Goal: Information Seeking & Learning: Learn about a topic

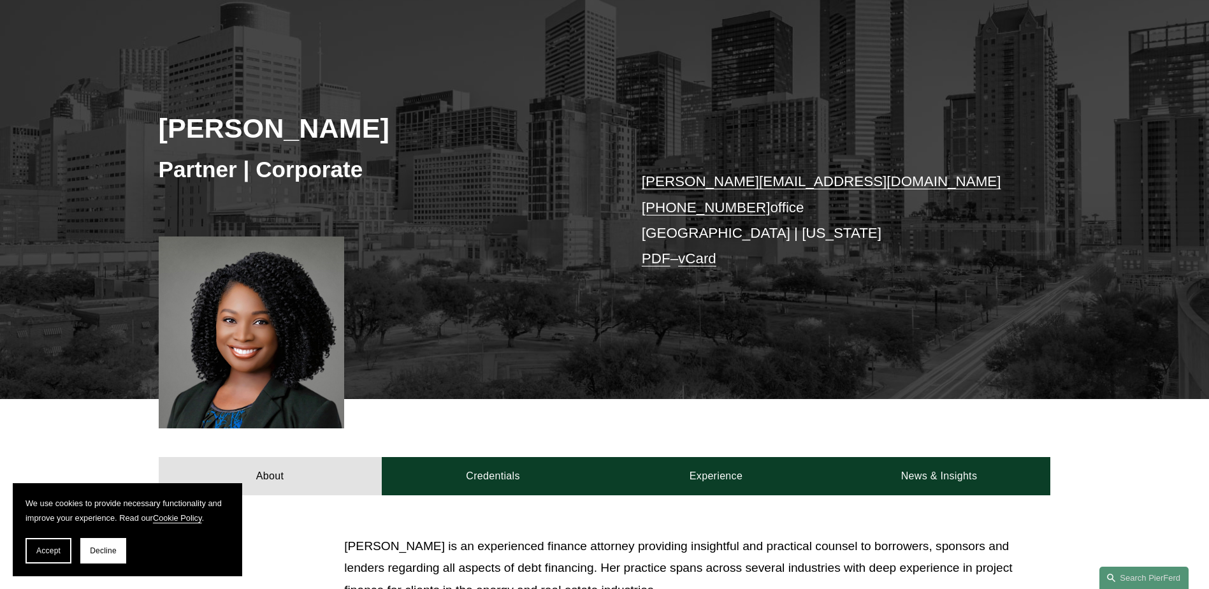
drag, startPoint x: 356, startPoint y: 189, endPoint x: 368, endPoint y: 238, distance: 51.2
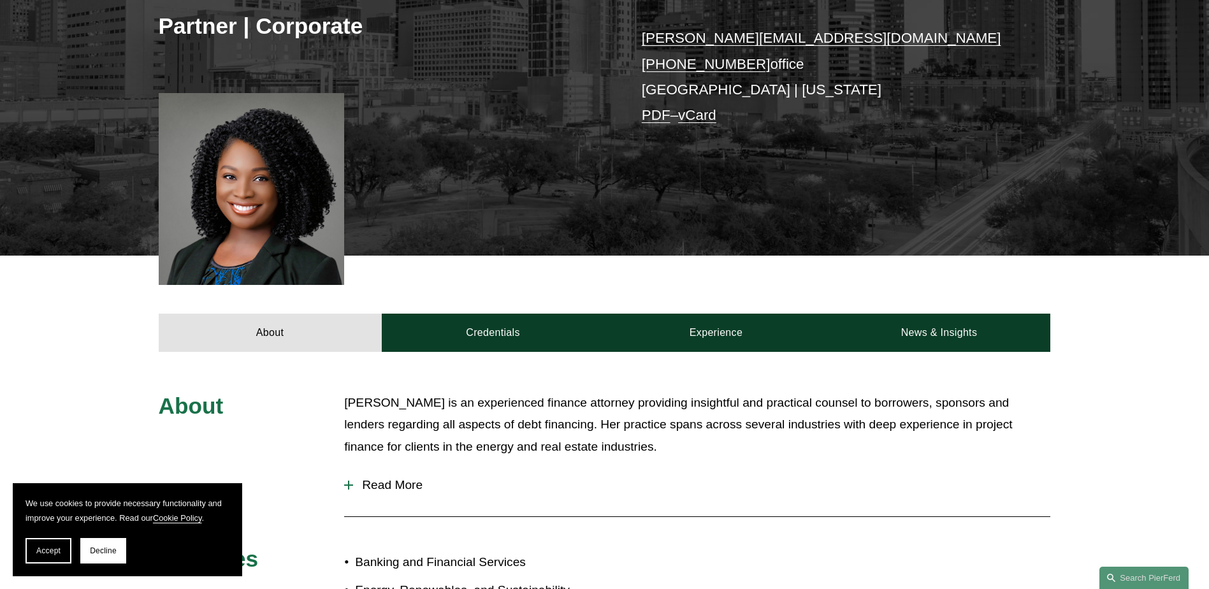
drag, startPoint x: 532, startPoint y: 303, endPoint x: 522, endPoint y: 355, distance: 53.2
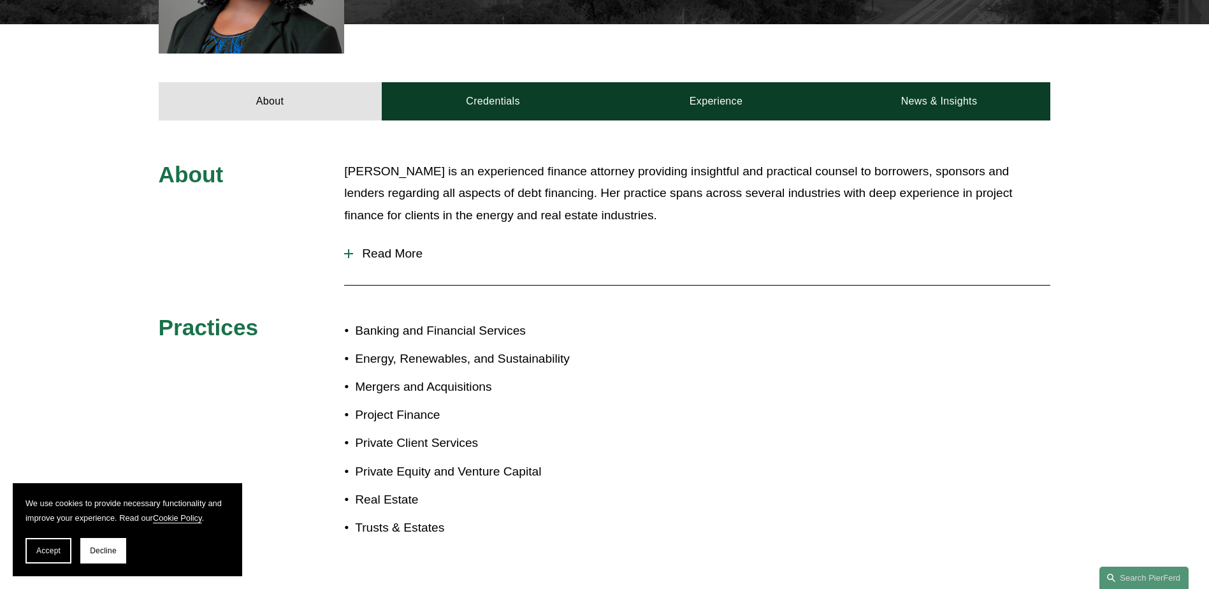
drag, startPoint x: 522, startPoint y: 355, endPoint x: 524, endPoint y: 385, distance: 30.1
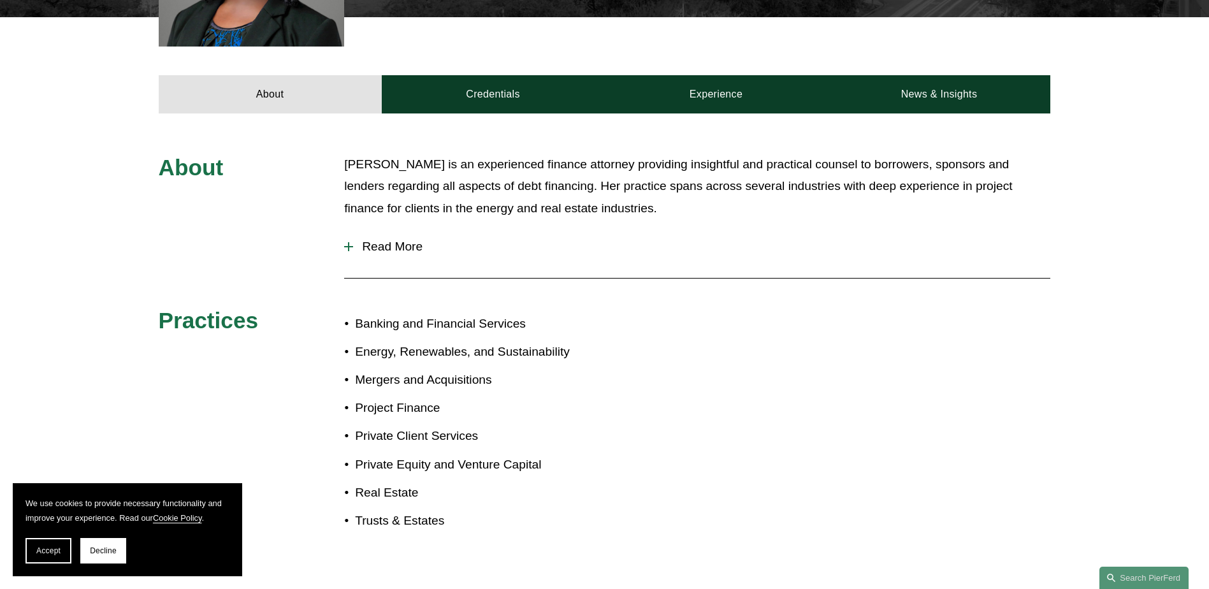
scroll to position [503, 0]
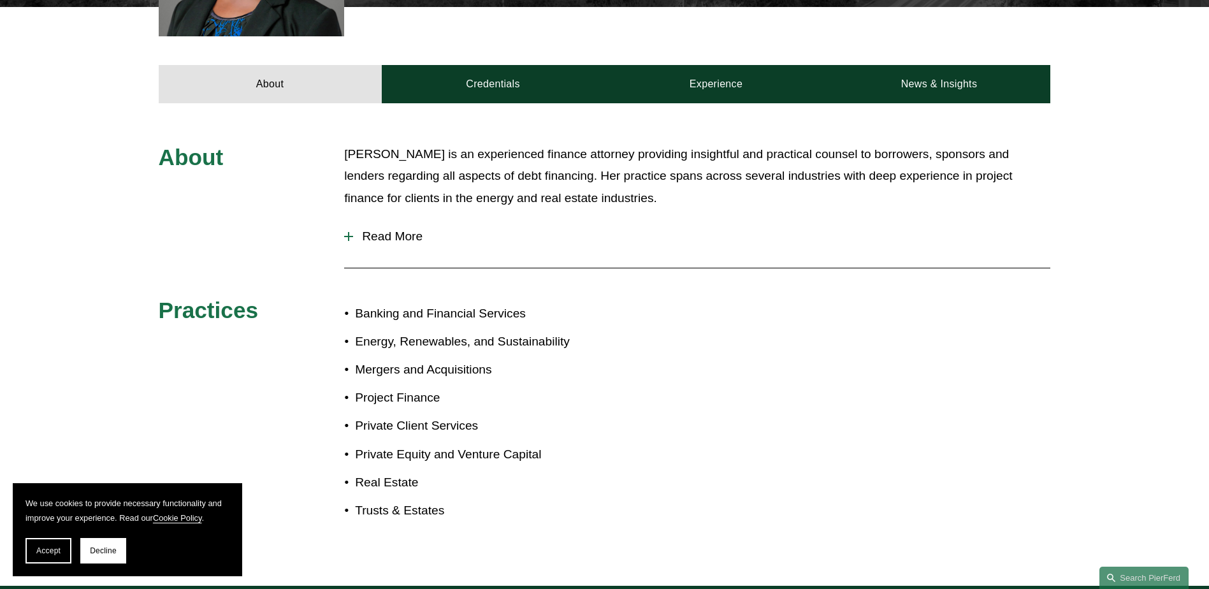
drag, startPoint x: 524, startPoint y: 385, endPoint x: 522, endPoint y: 418, distance: 33.2
click at [397, 237] on span "Read More" at bounding box center [701, 236] width 697 height 14
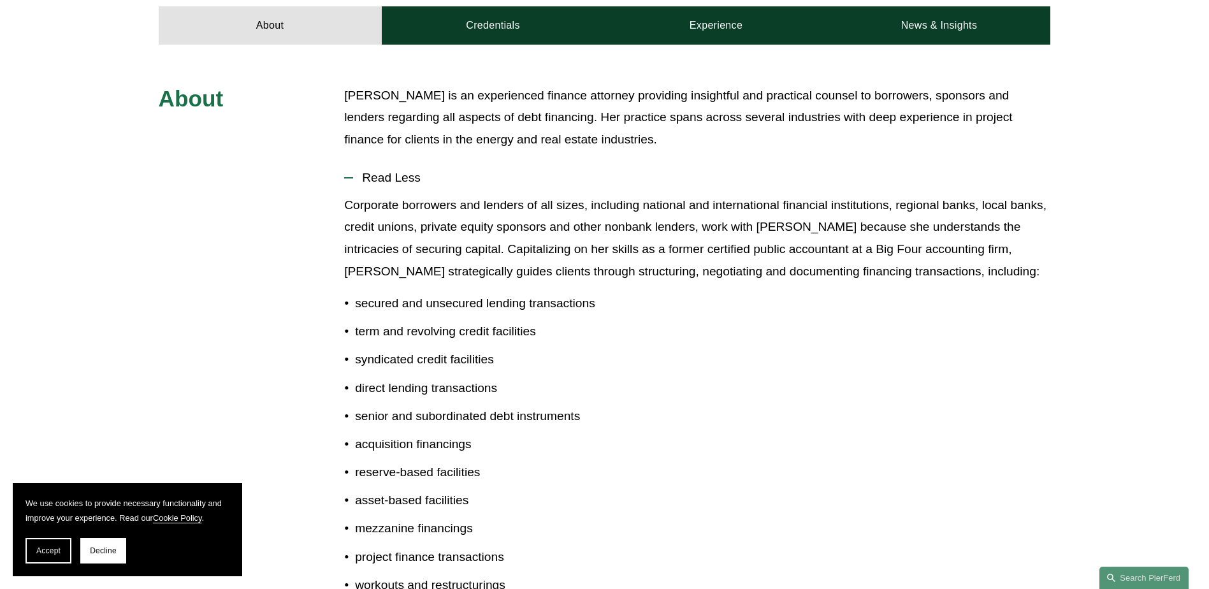
drag, startPoint x: 489, startPoint y: 217, endPoint x: 491, endPoint y: 242, distance: 24.9
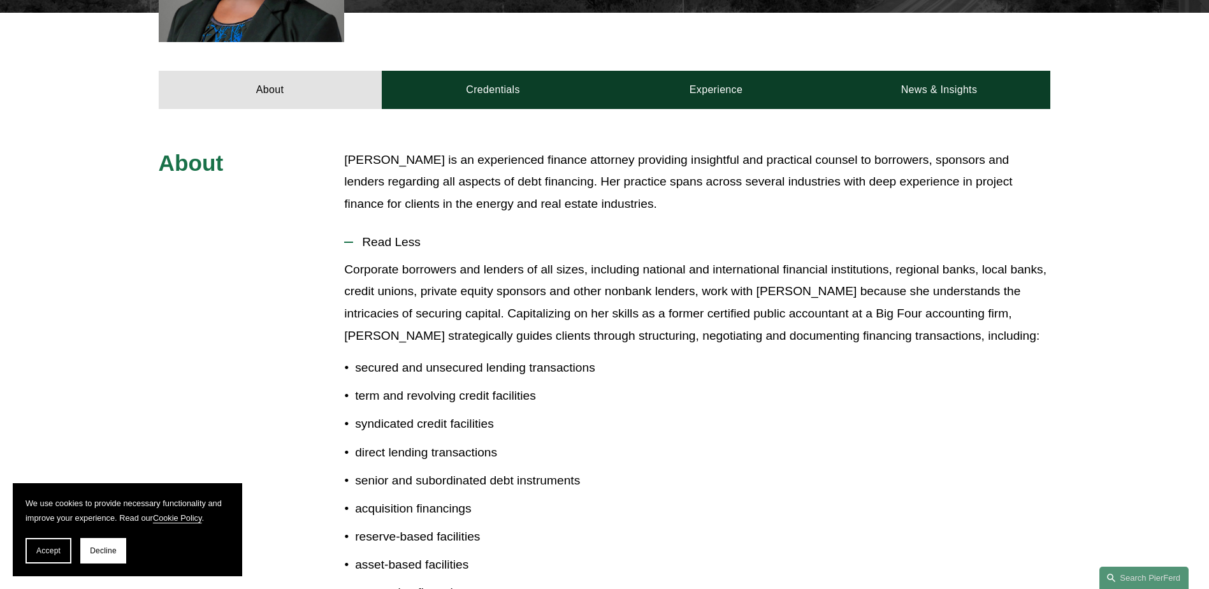
drag, startPoint x: 491, startPoint y: 242, endPoint x: 486, endPoint y: 217, distance: 25.9
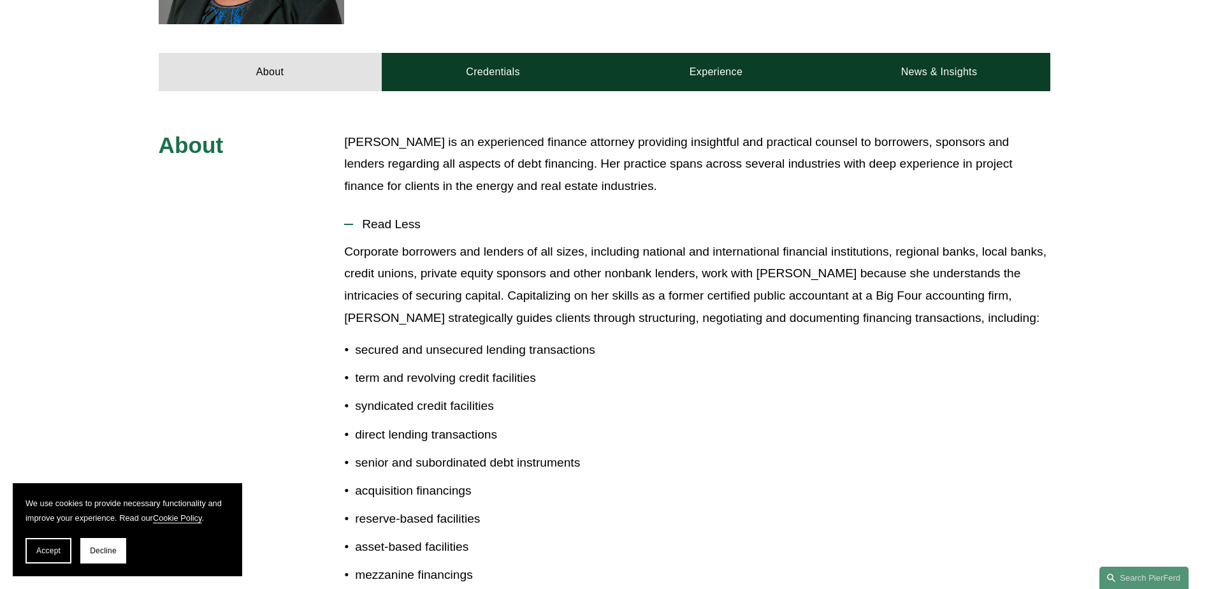
drag, startPoint x: 486, startPoint y: 217, endPoint x: 459, endPoint y: 231, distance: 31.1
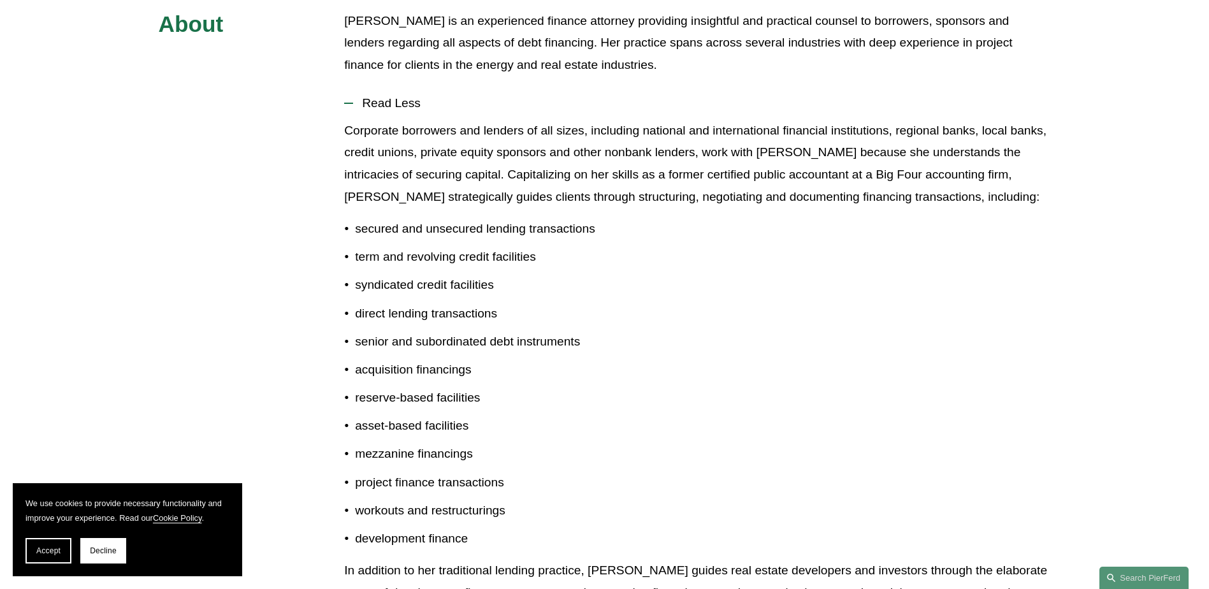
drag, startPoint x: 445, startPoint y: 234, endPoint x: 425, endPoint y: 266, distance: 37.5
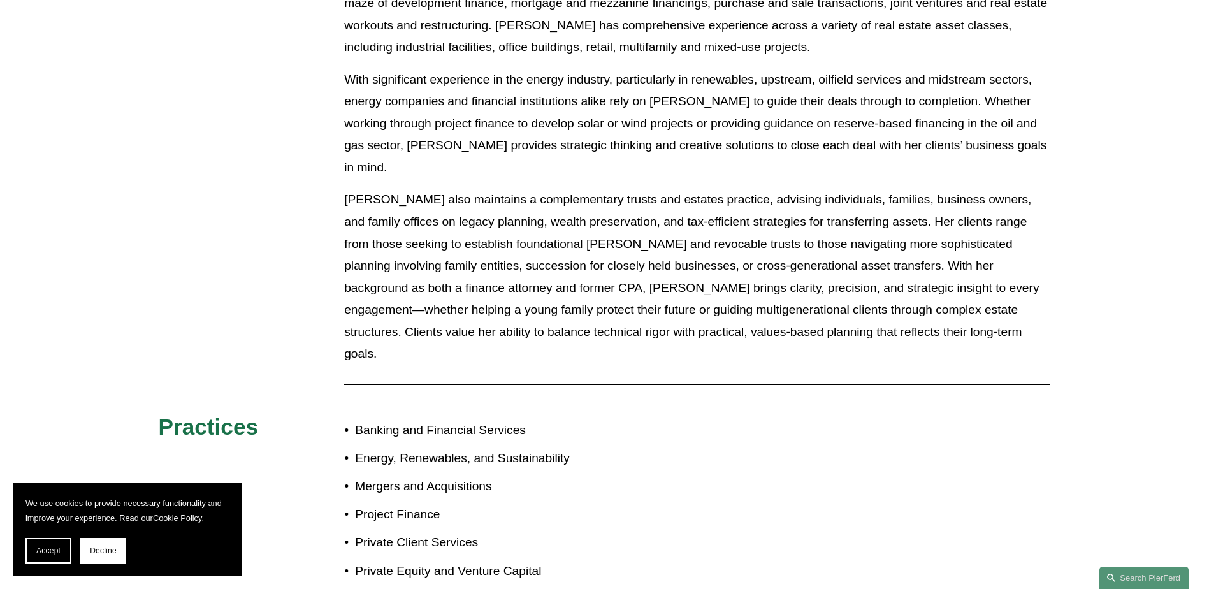
drag, startPoint x: 548, startPoint y: 342, endPoint x: 533, endPoint y: 368, distance: 30.0
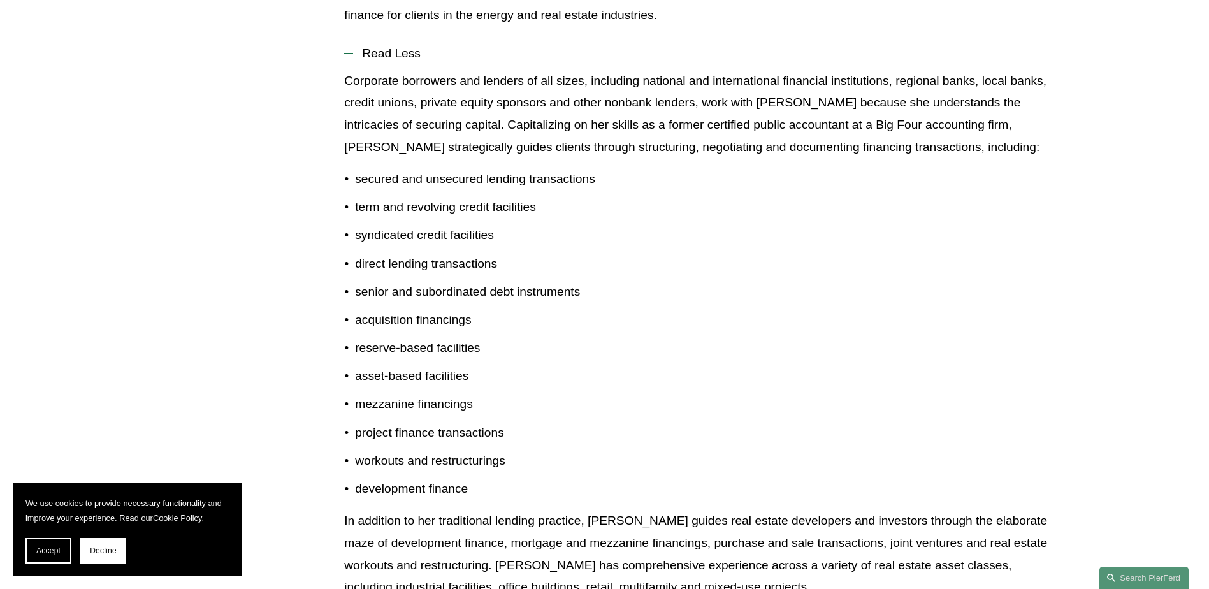
drag, startPoint x: 533, startPoint y: 368, endPoint x: 615, endPoint y: 241, distance: 151.3
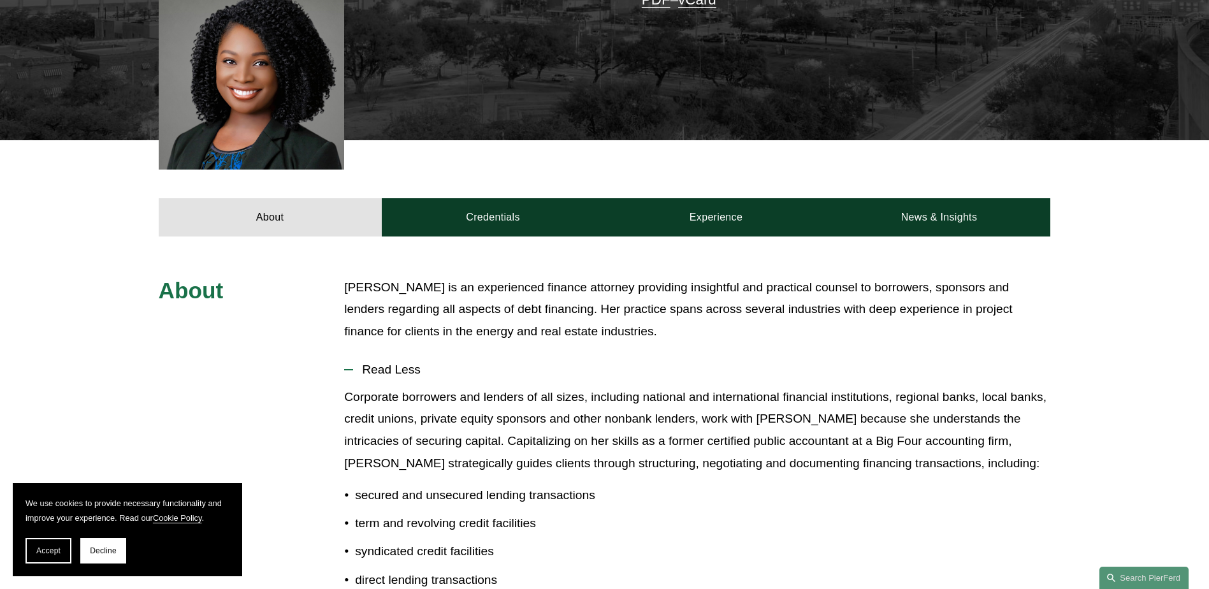
drag, startPoint x: 610, startPoint y: 240, endPoint x: 637, endPoint y: 150, distance: 93.7
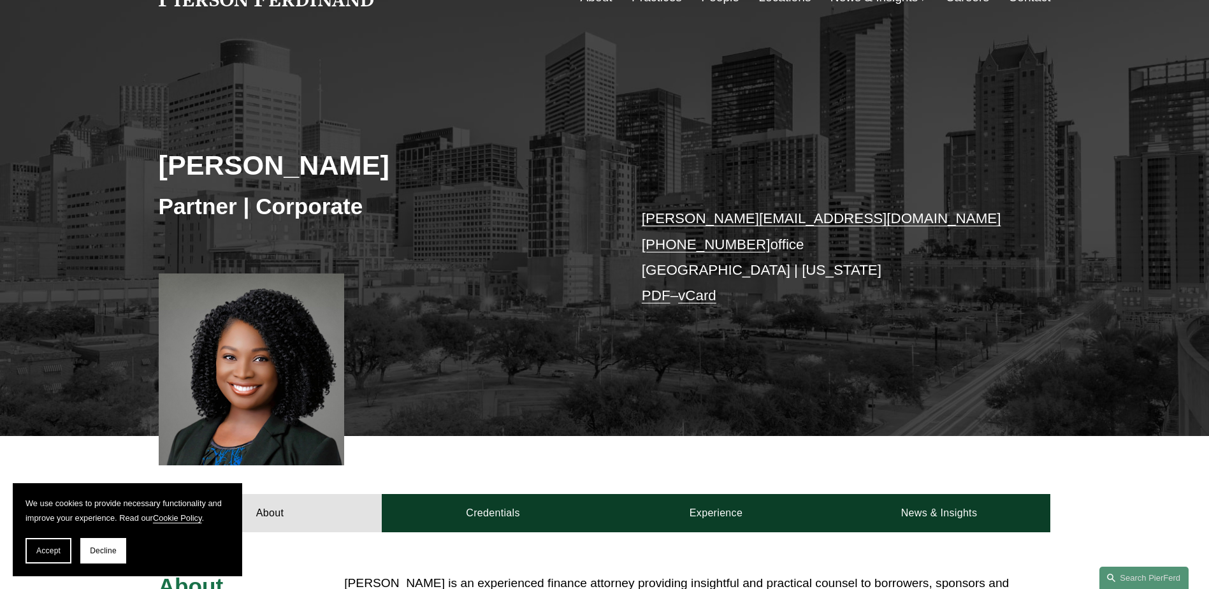
scroll to position [0, 0]
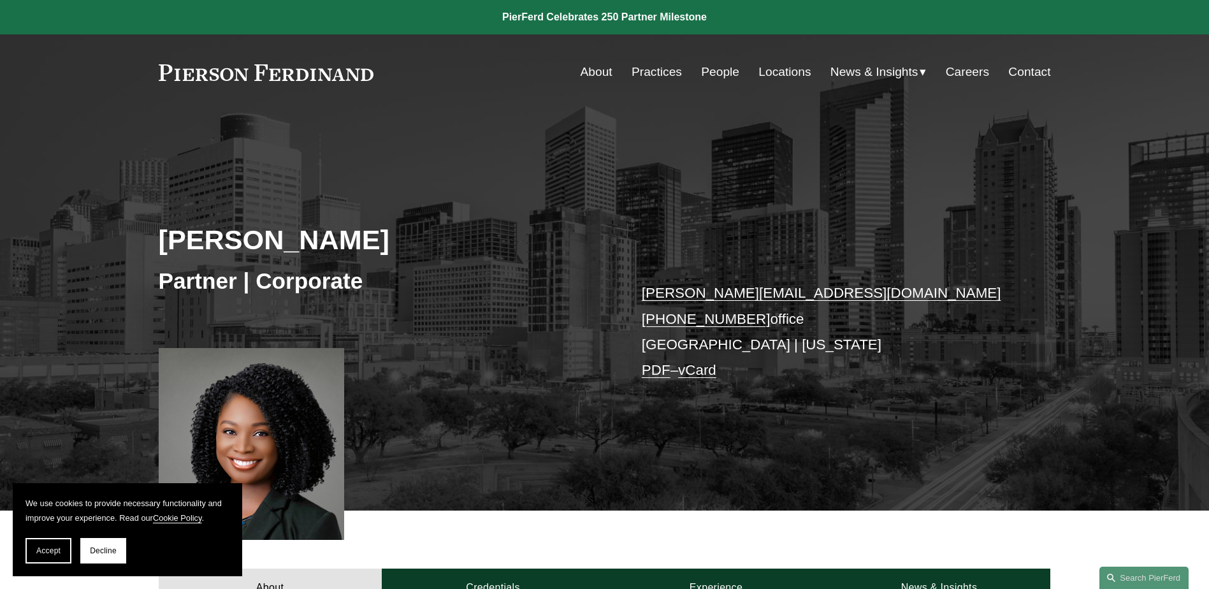
drag, startPoint x: 617, startPoint y: 233, endPoint x: 624, endPoint y: 95, distance: 137.8
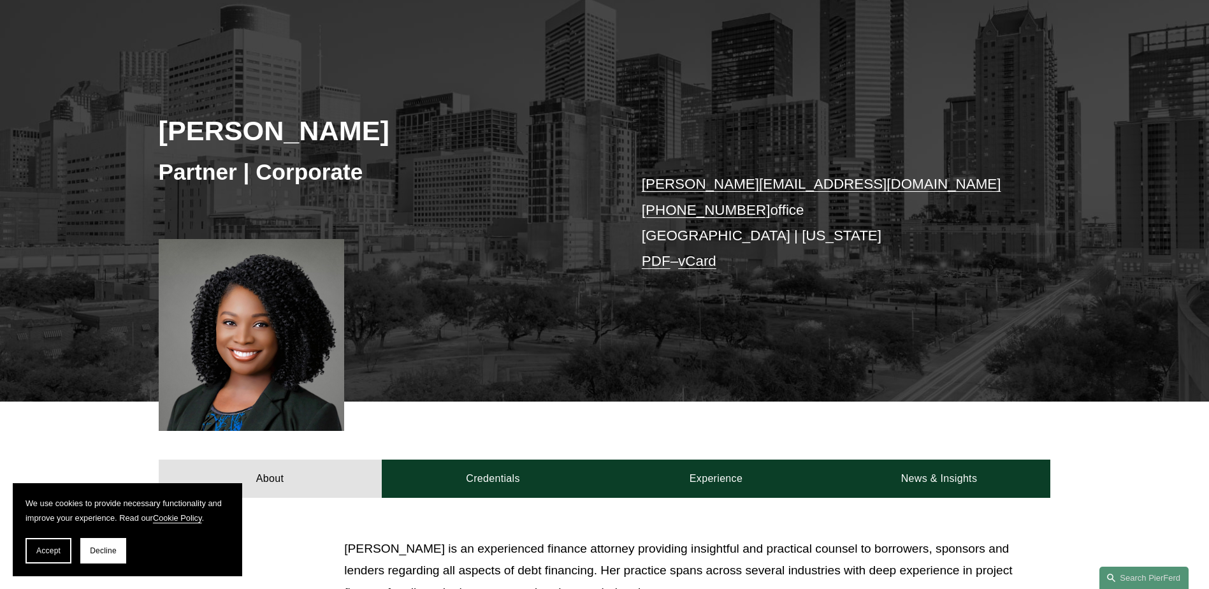
drag, startPoint x: 598, startPoint y: 127, endPoint x: 580, endPoint y: 180, distance: 56.4
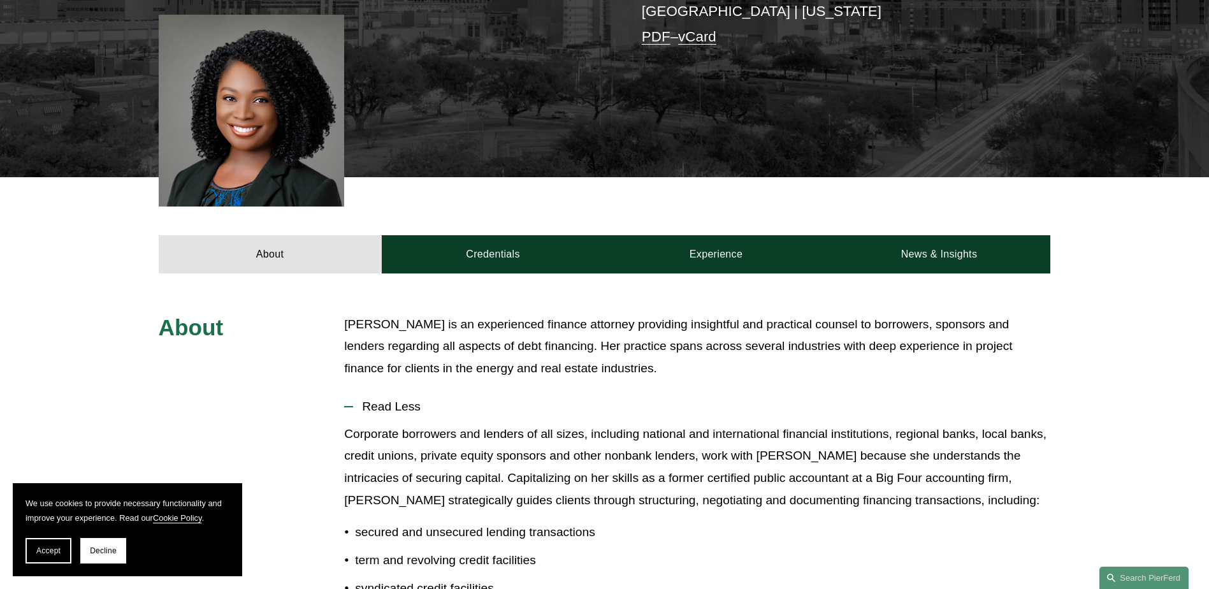
drag, startPoint x: 579, startPoint y: 186, endPoint x: 572, endPoint y: 299, distance: 113.6
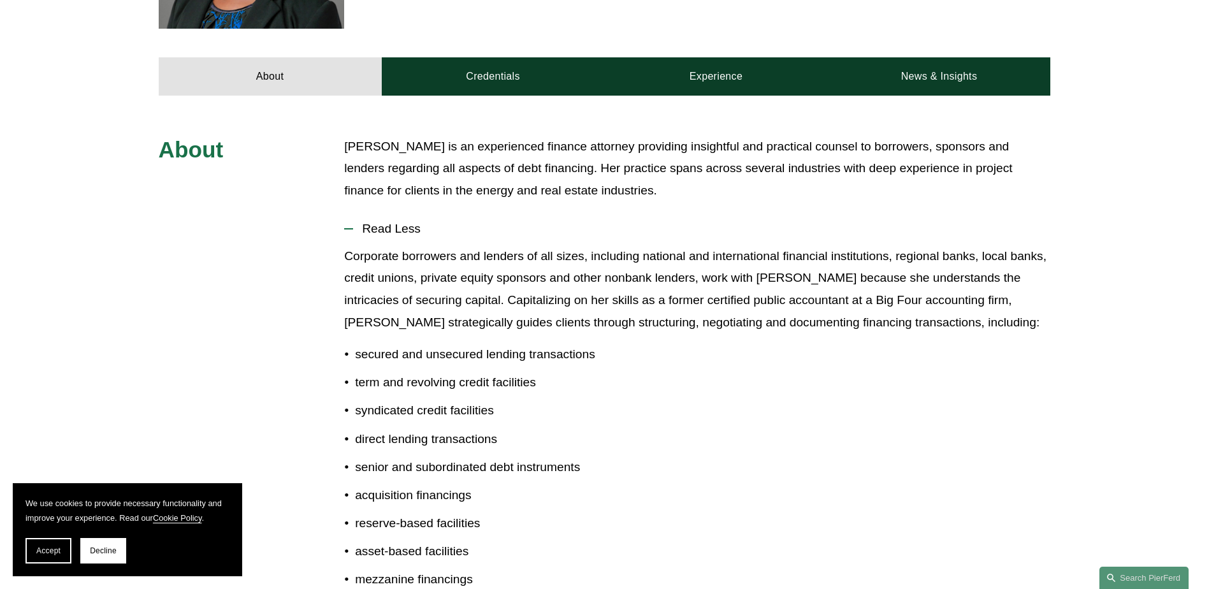
drag, startPoint x: 579, startPoint y: 343, endPoint x: 579, endPoint y: 467, distance: 123.6
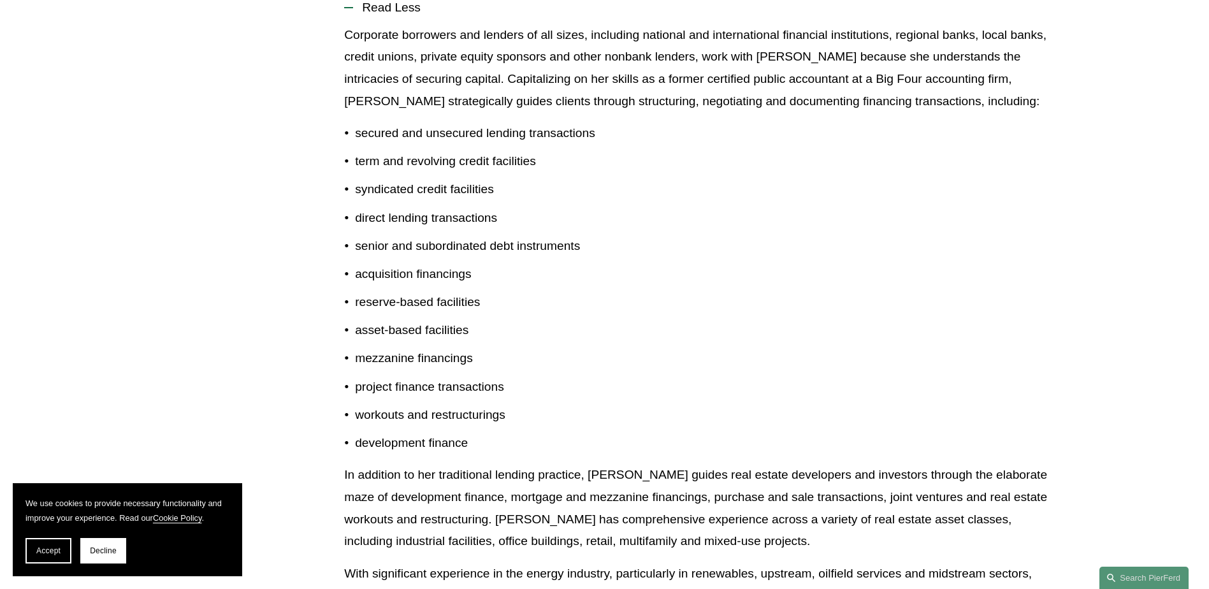
drag, startPoint x: 604, startPoint y: 384, endPoint x: 589, endPoint y: 322, distance: 63.5
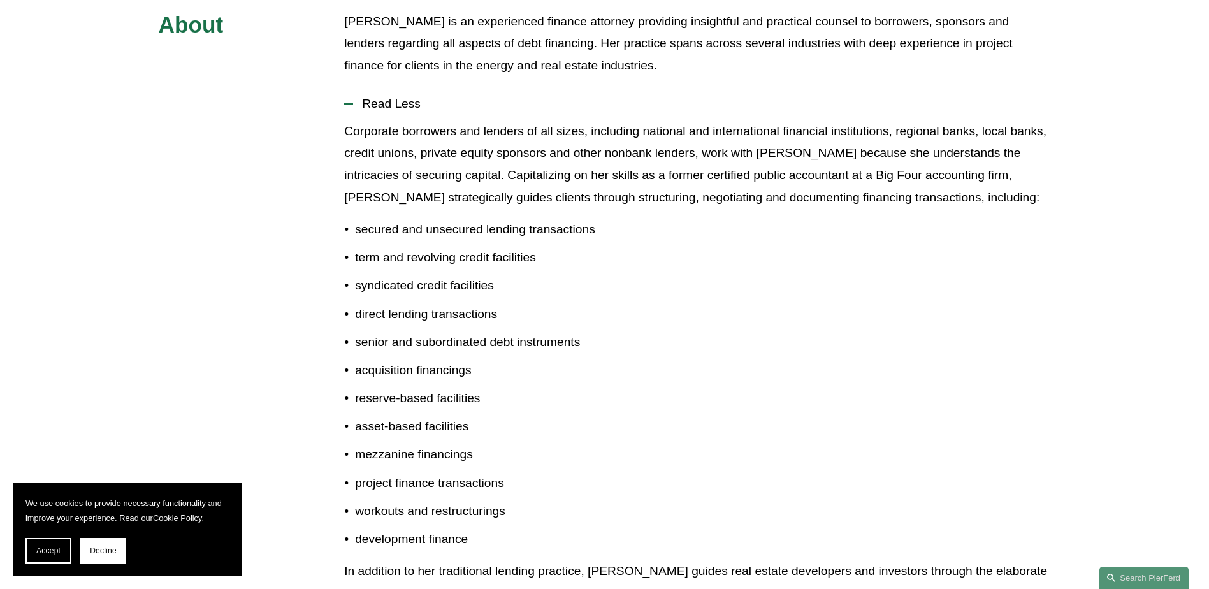
drag, startPoint x: 626, startPoint y: 355, endPoint x: 683, endPoint y: 270, distance: 102.9
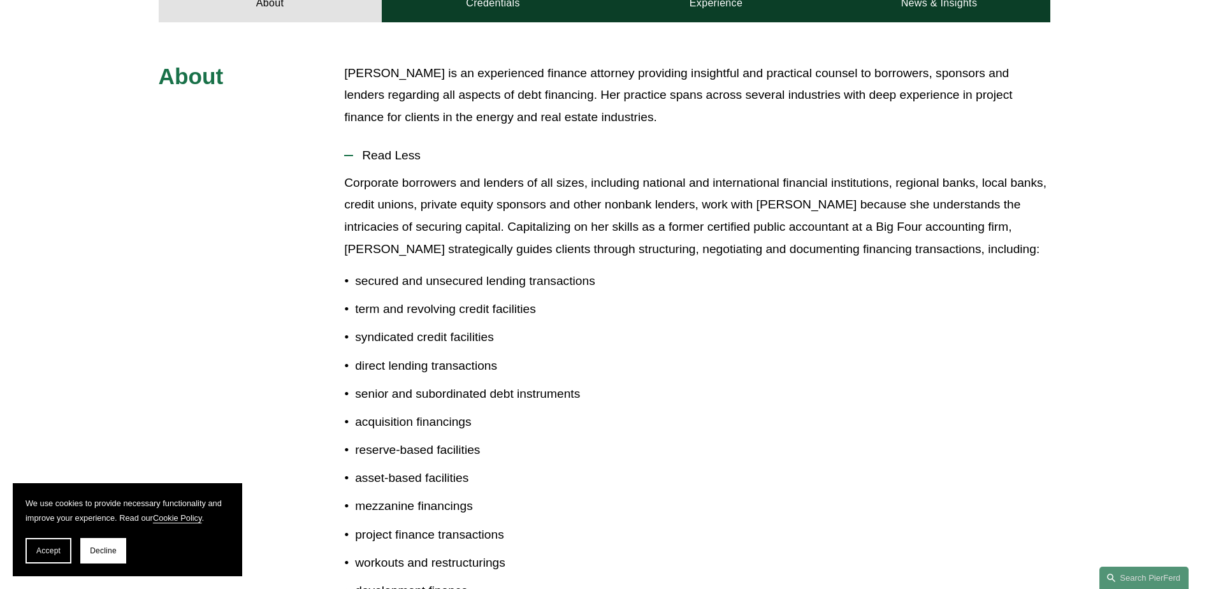
scroll to position [600, 0]
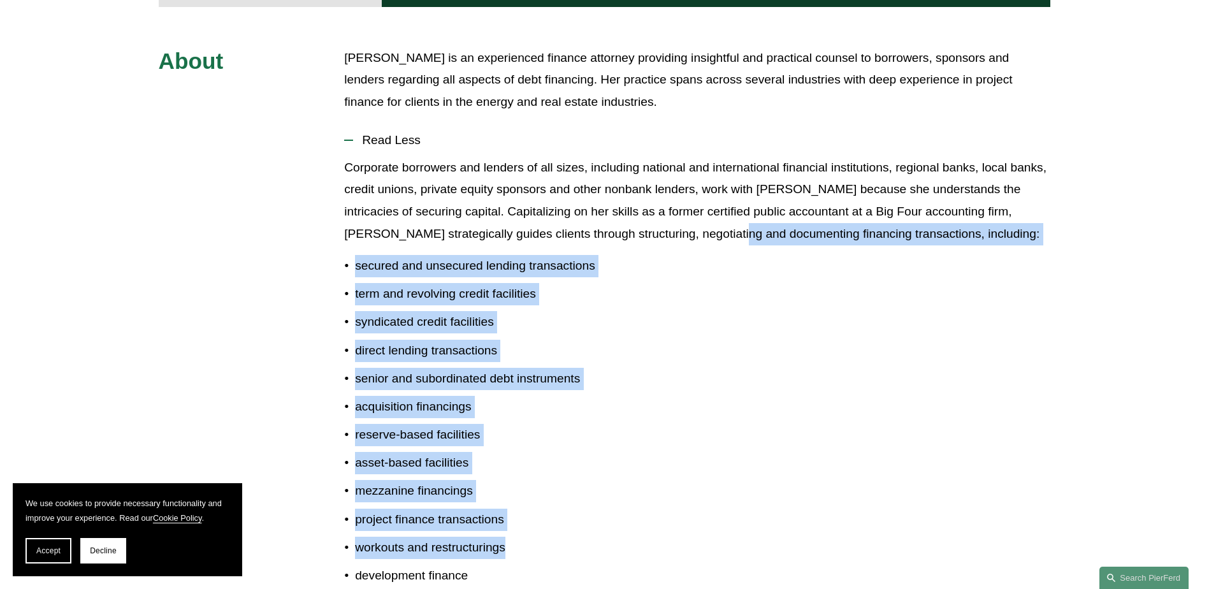
drag, startPoint x: 692, startPoint y: 233, endPoint x: 640, endPoint y: 544, distance: 314.7
click at [640, 544] on div "Corporate borrowers and lenders of all sizes, including national and internatio…" at bounding box center [697, 579] width 706 height 844
click at [640, 544] on p "workouts and restructurings" at bounding box center [702, 547] width 695 height 22
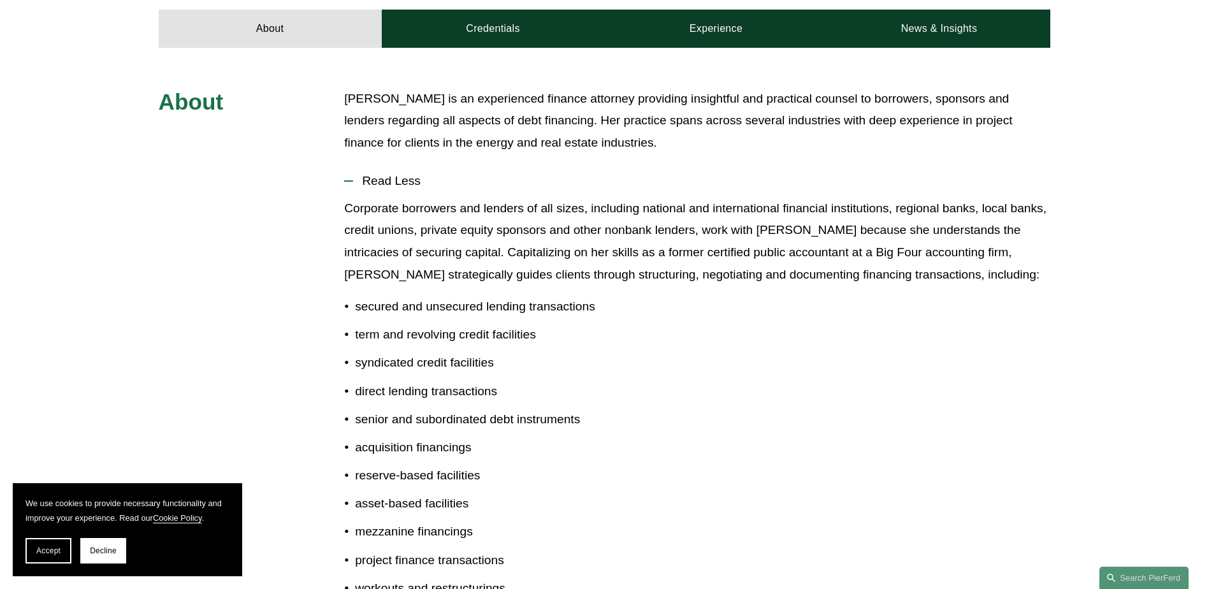
scroll to position [536, 0]
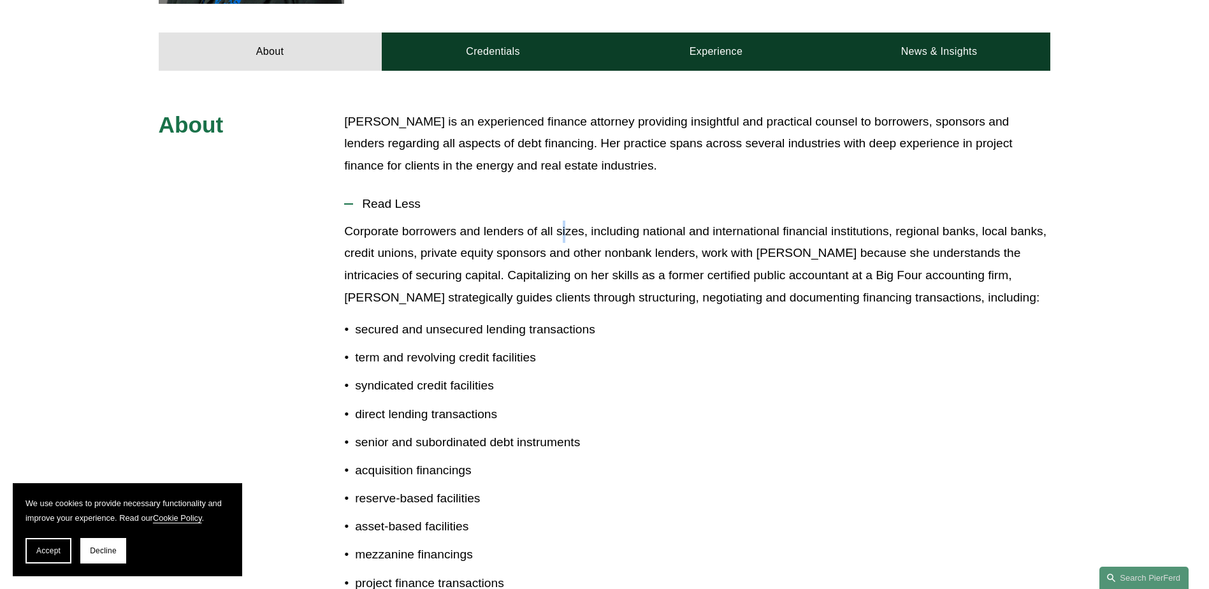
drag, startPoint x: 560, startPoint y: 230, endPoint x: 568, endPoint y: 236, distance: 9.6
click at [568, 236] on p "Corporate borrowers and lenders of all sizes, including national and internatio…" at bounding box center [697, 264] width 706 height 88
click at [449, 535] on p "asset-based facilities" at bounding box center [702, 526] width 695 height 22
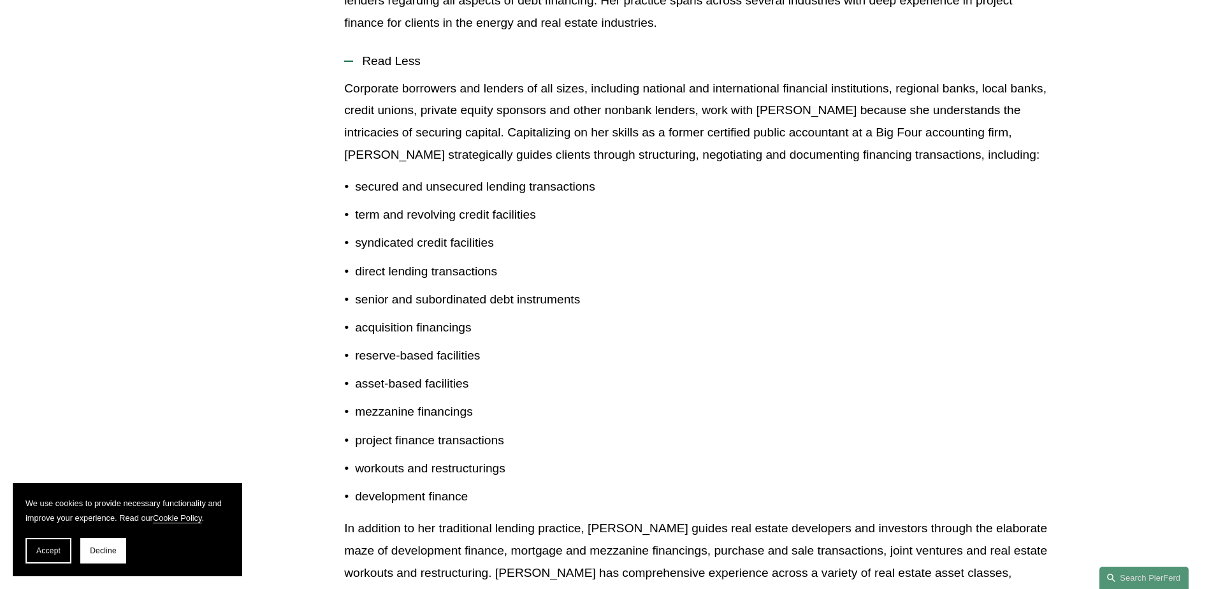
drag, startPoint x: 436, startPoint y: 277, endPoint x: 419, endPoint y: 355, distance: 79.8
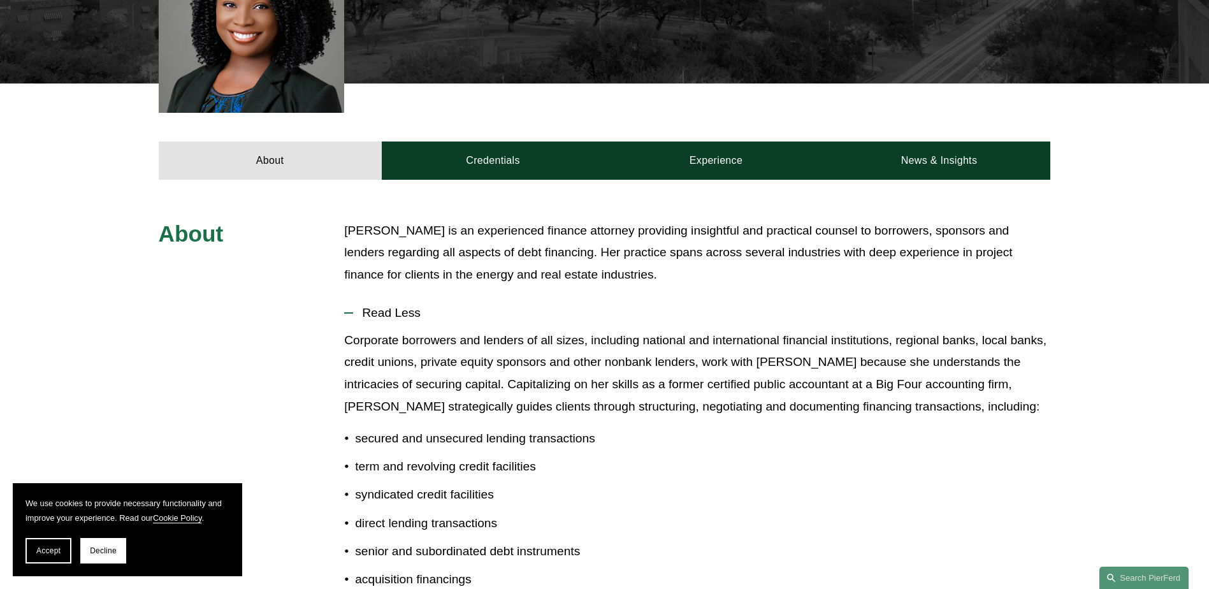
scroll to position [344, 0]
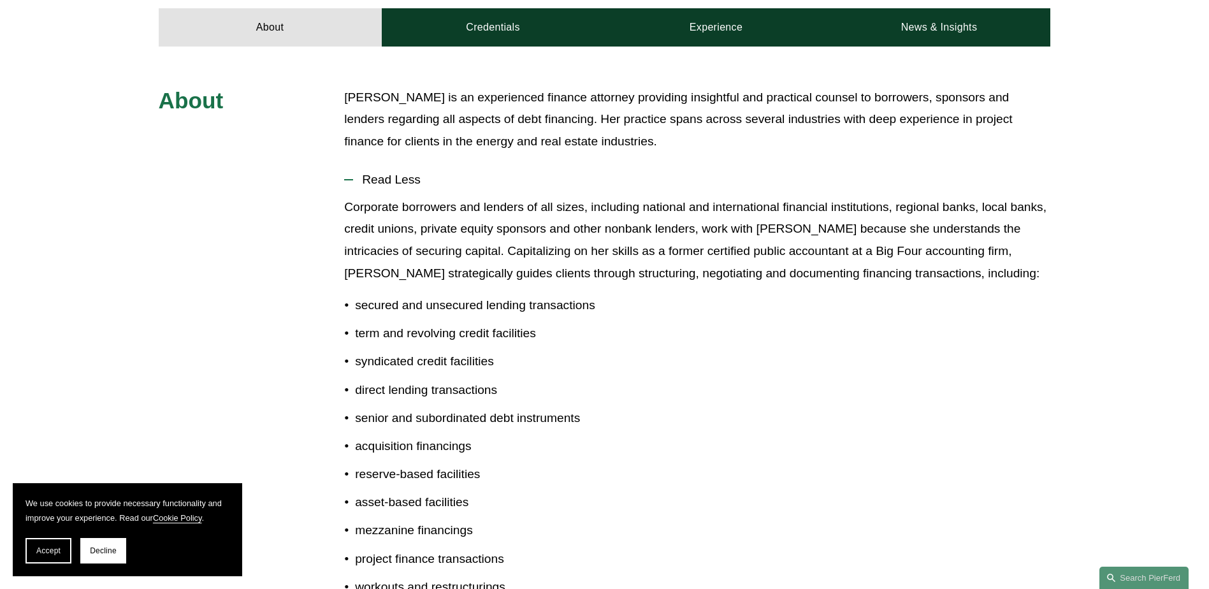
drag, startPoint x: 723, startPoint y: 317, endPoint x: 724, endPoint y: 395, distance: 78.4
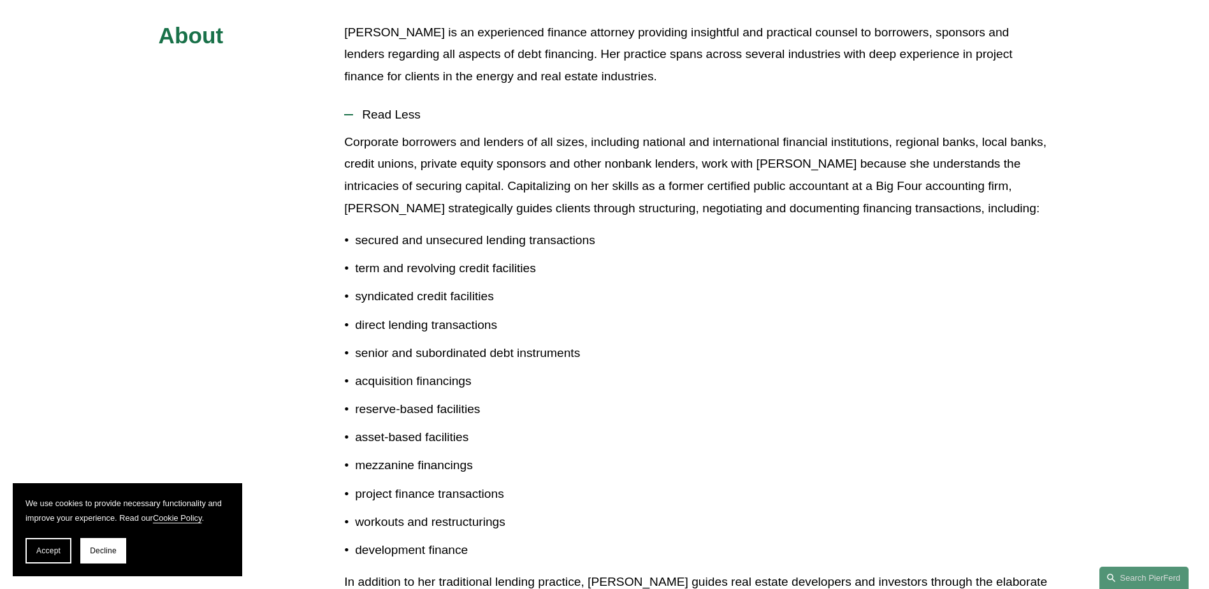
drag, startPoint x: 638, startPoint y: 233, endPoint x: 540, endPoint y: 285, distance: 110.9
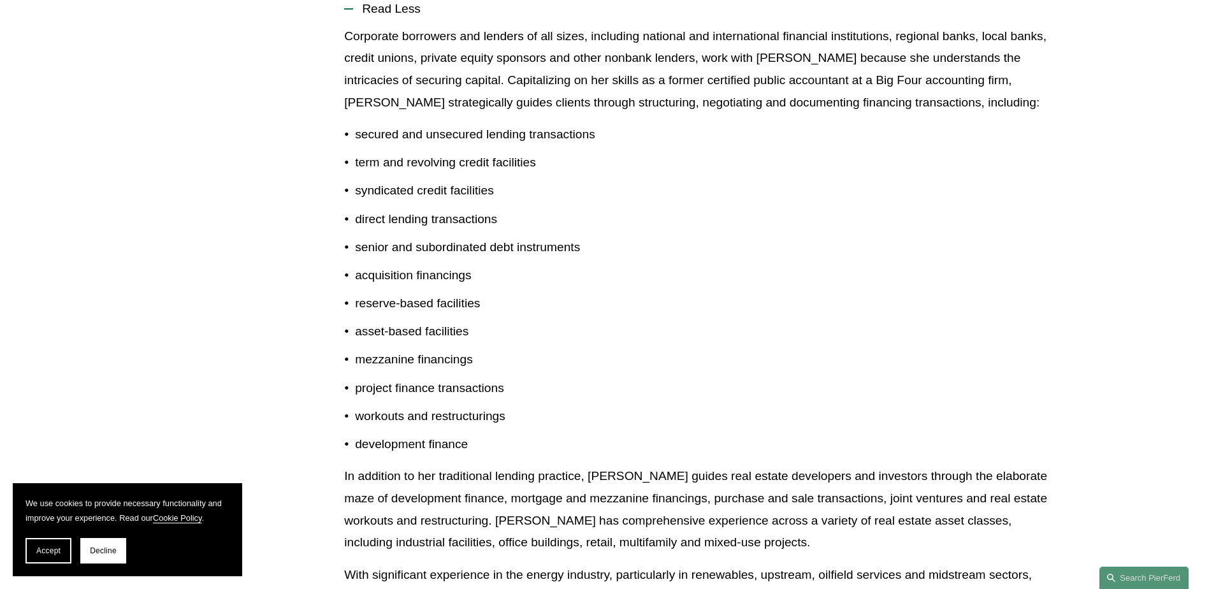
drag, startPoint x: 466, startPoint y: 287, endPoint x: 480, endPoint y: 334, distance: 48.8
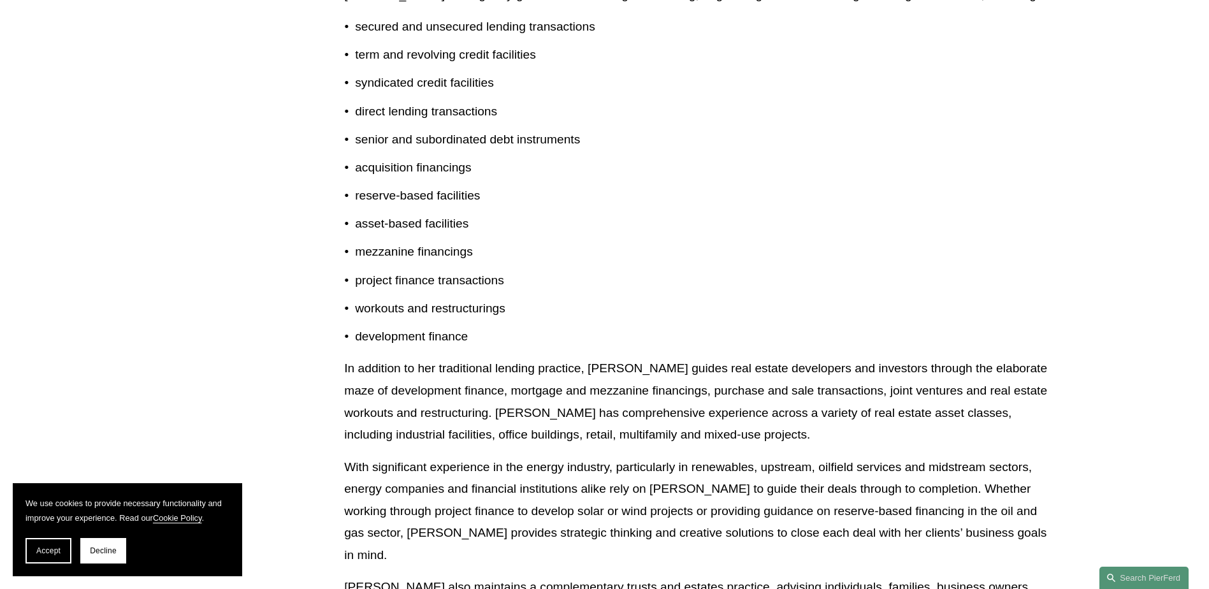
drag, startPoint x: 480, startPoint y: 334, endPoint x: 498, endPoint y: 377, distance: 46.6
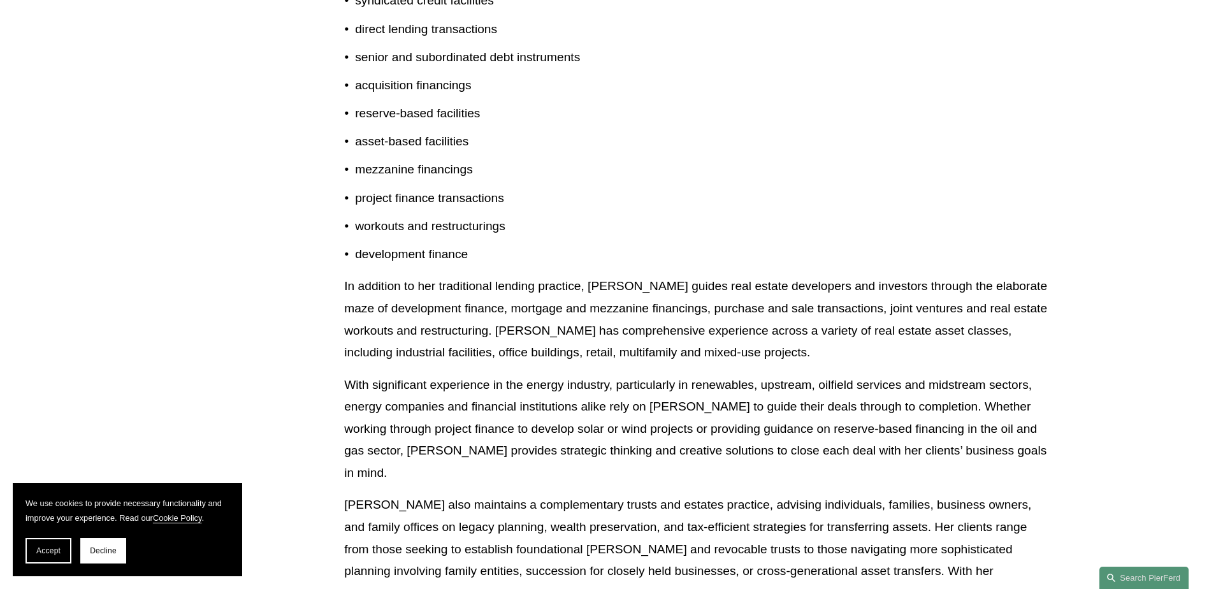
drag, startPoint x: 498, startPoint y: 375, endPoint x: 521, endPoint y: 424, distance: 55.0
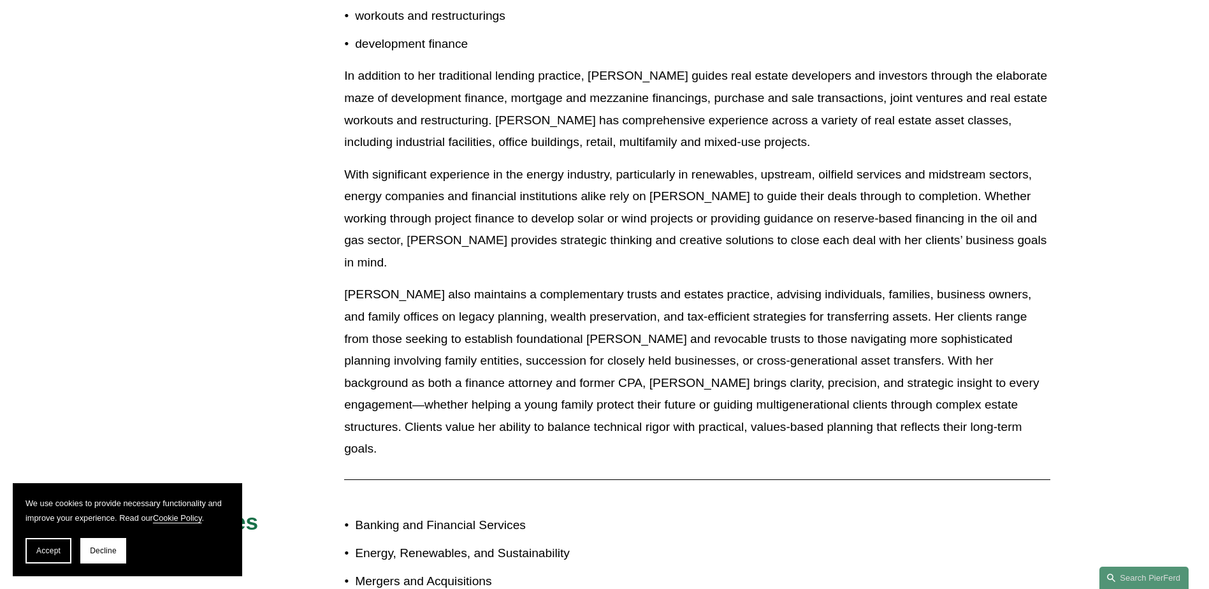
drag, startPoint x: 627, startPoint y: 250, endPoint x: 633, endPoint y: 261, distance: 12.6
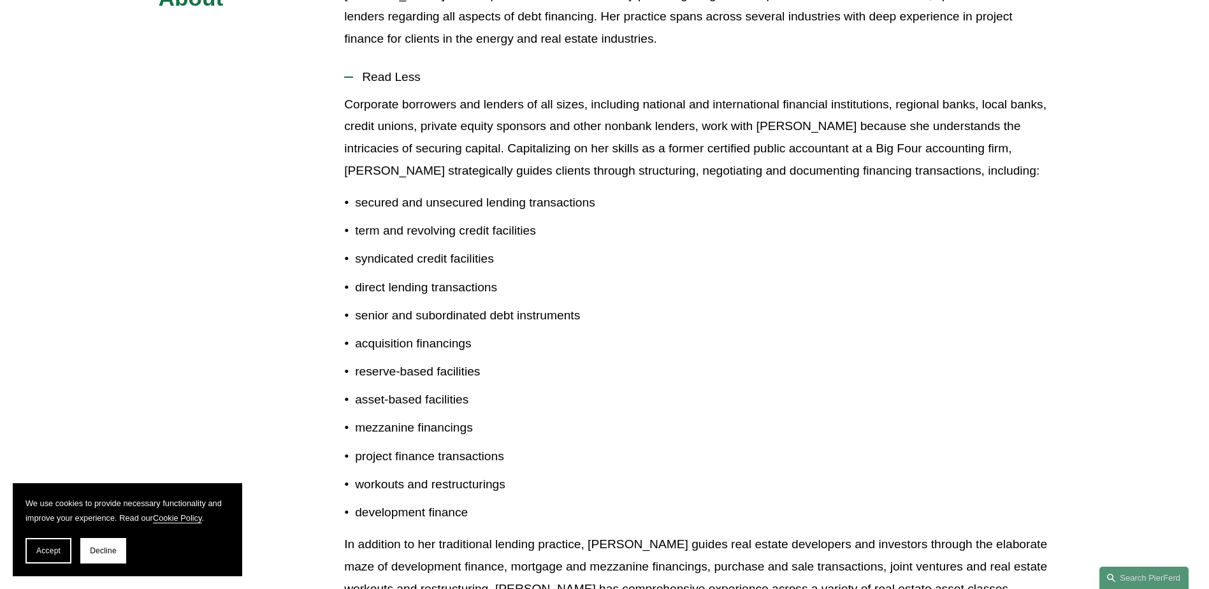
drag, startPoint x: 635, startPoint y: 263, endPoint x: 698, endPoint y: 107, distance: 167.5
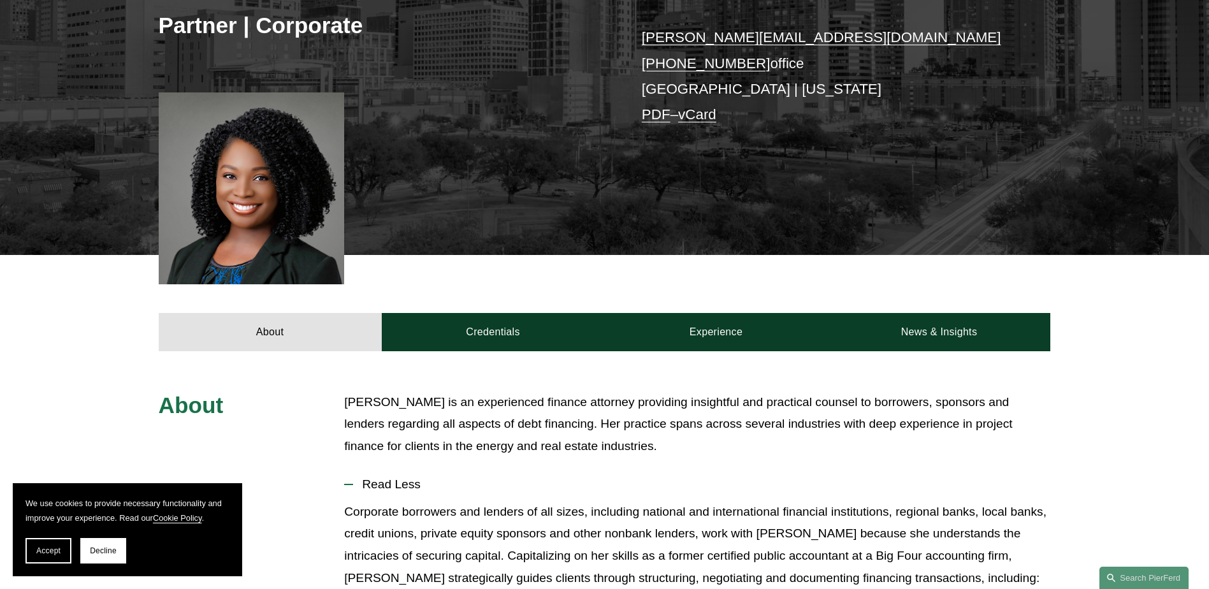
scroll to position [259, 0]
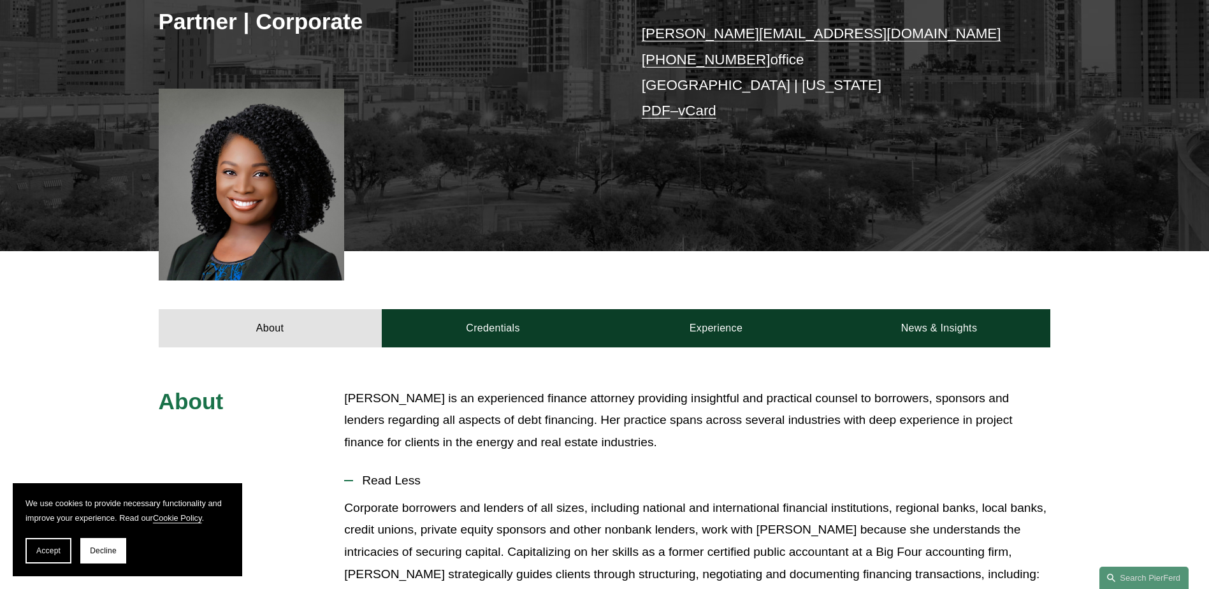
drag, startPoint x: 552, startPoint y: 217, endPoint x: 551, endPoint y: 233, distance: 16.6
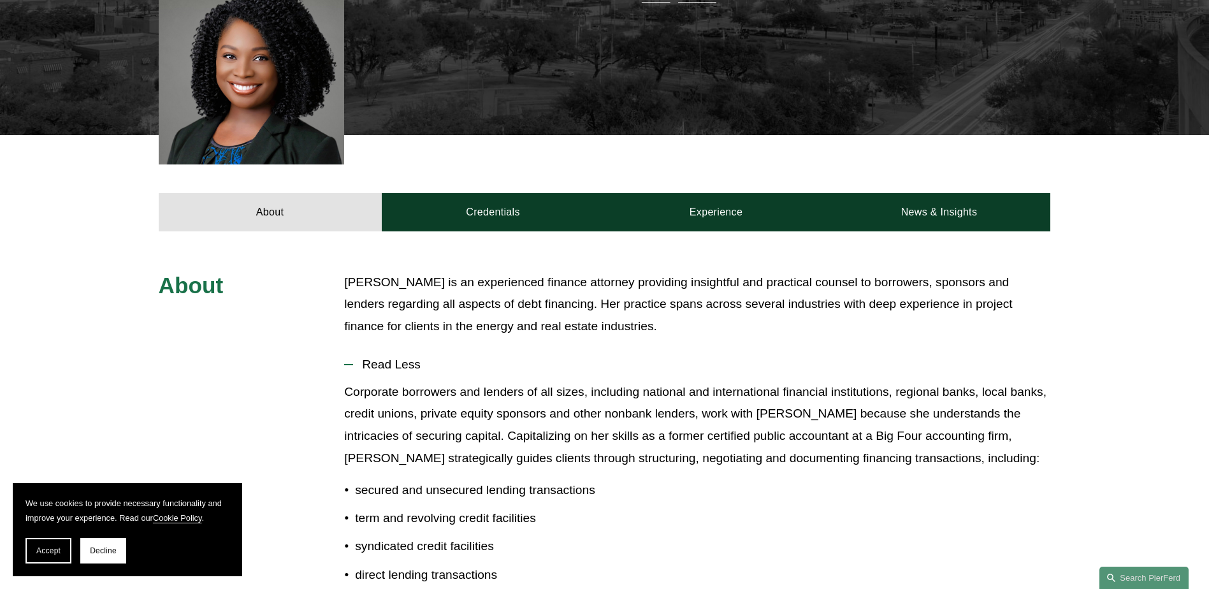
drag, startPoint x: 556, startPoint y: 261, endPoint x: 556, endPoint y: 302, distance: 41.4
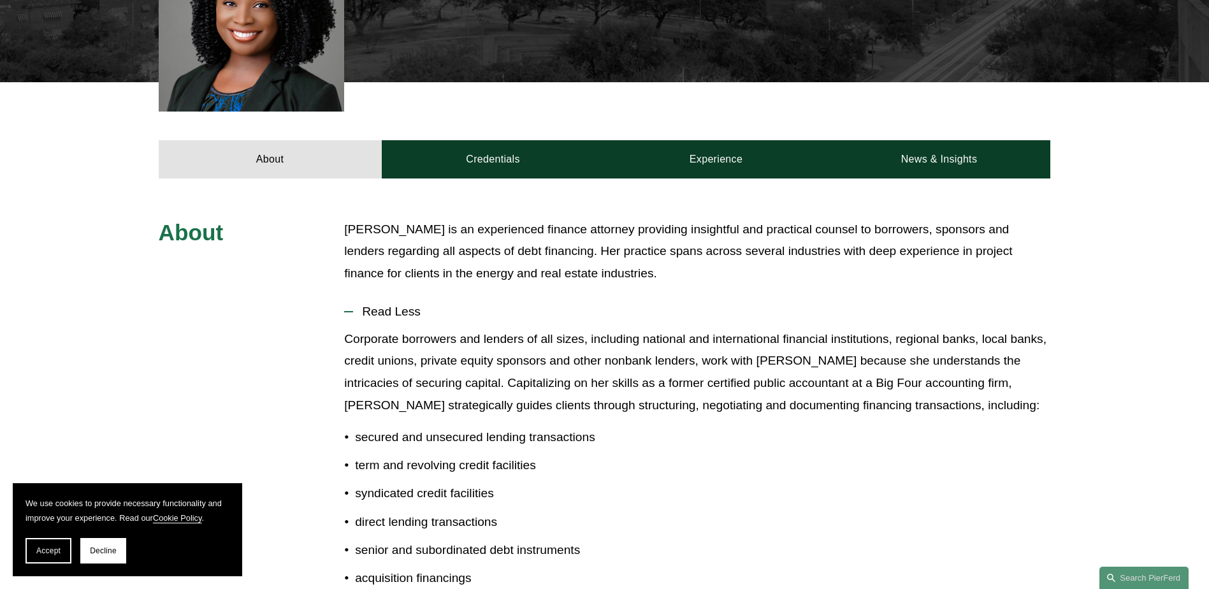
drag, startPoint x: 556, startPoint y: 302, endPoint x: 563, endPoint y: 326, distance: 25.2
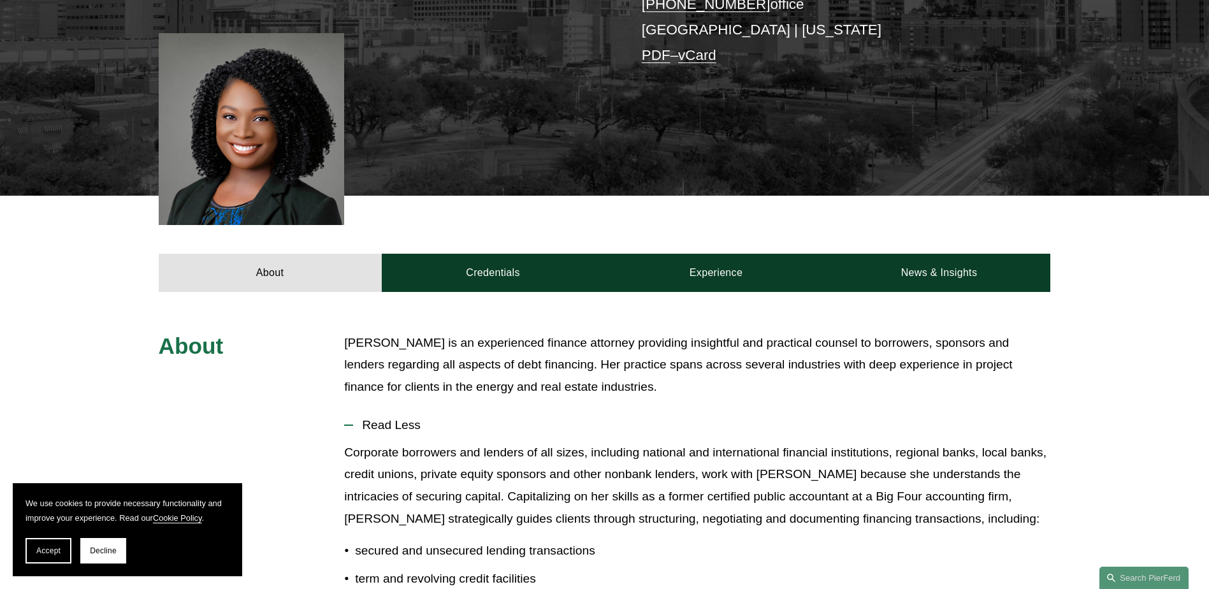
scroll to position [303, 0]
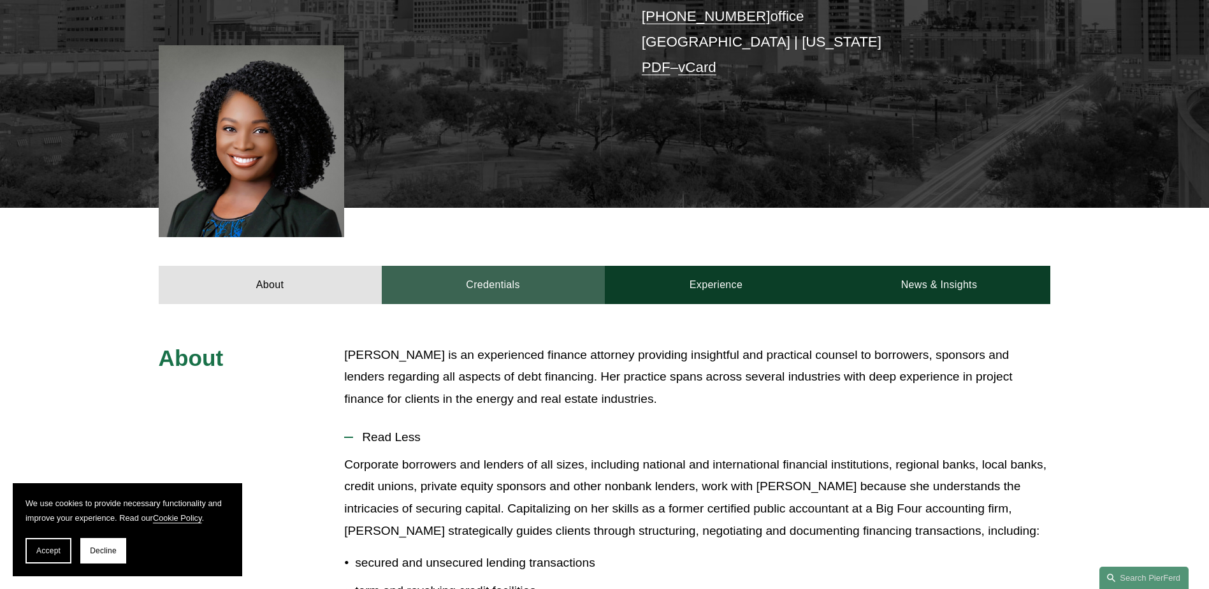
click at [517, 270] on link "Credentials" at bounding box center [493, 285] width 223 height 38
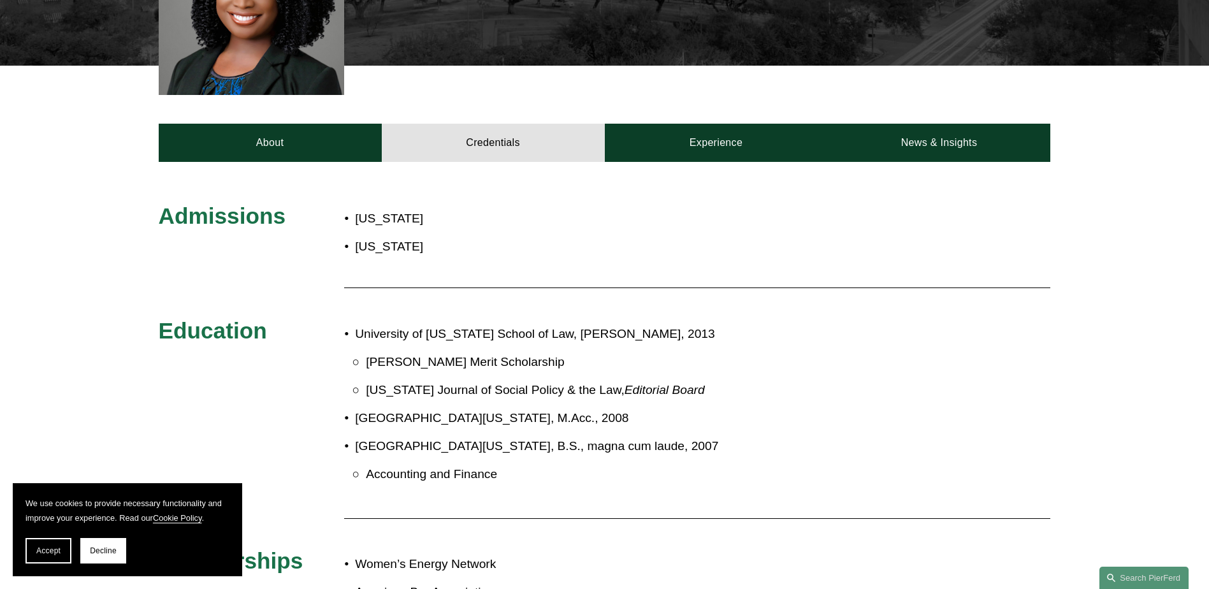
drag, startPoint x: 529, startPoint y: 297, endPoint x: 533, endPoint y: 329, distance: 32.7
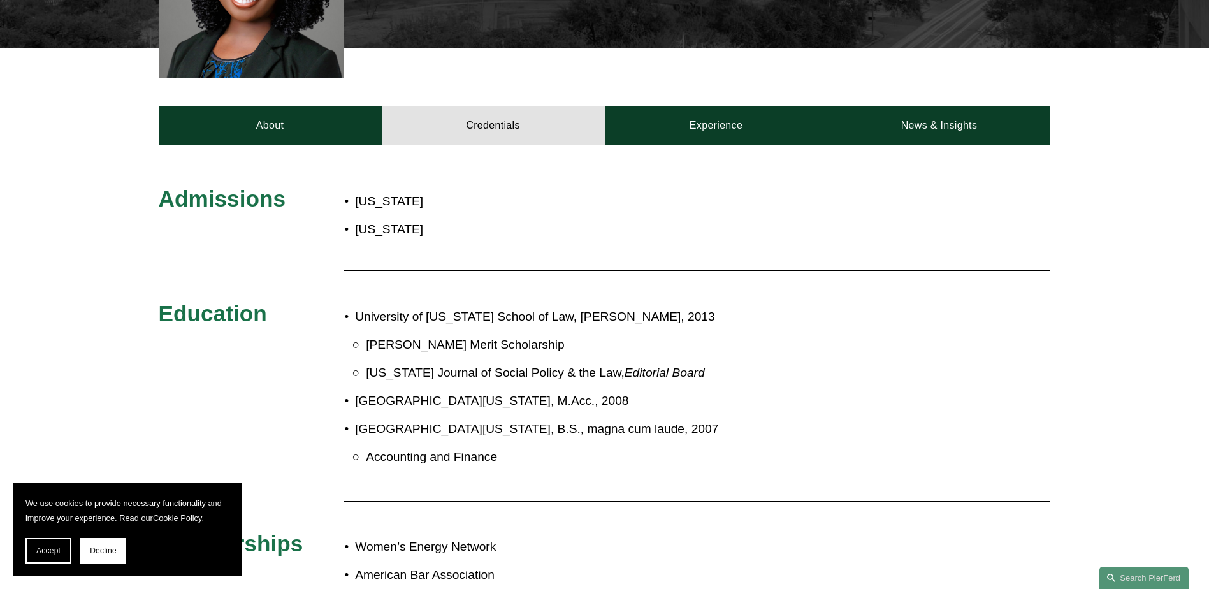
click at [744, 145] on div "Admissions [US_STATE] [US_STATE] Education University of [US_STATE] School of L…" at bounding box center [604, 530] width 1209 height 770
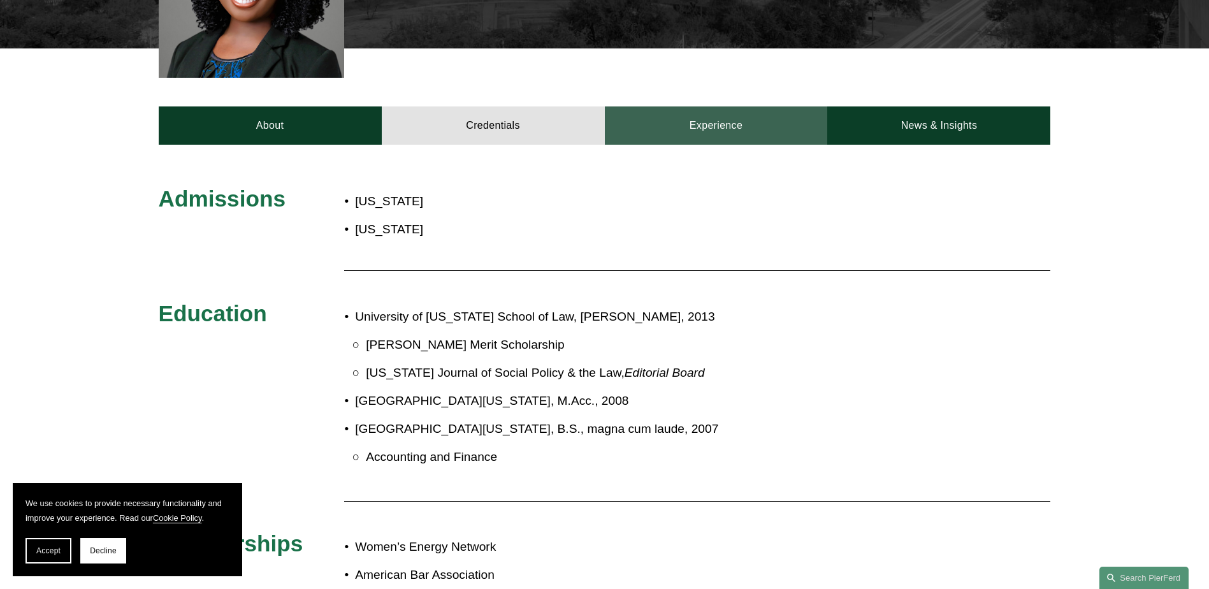
click at [758, 141] on link "Experience" at bounding box center [716, 125] width 223 height 38
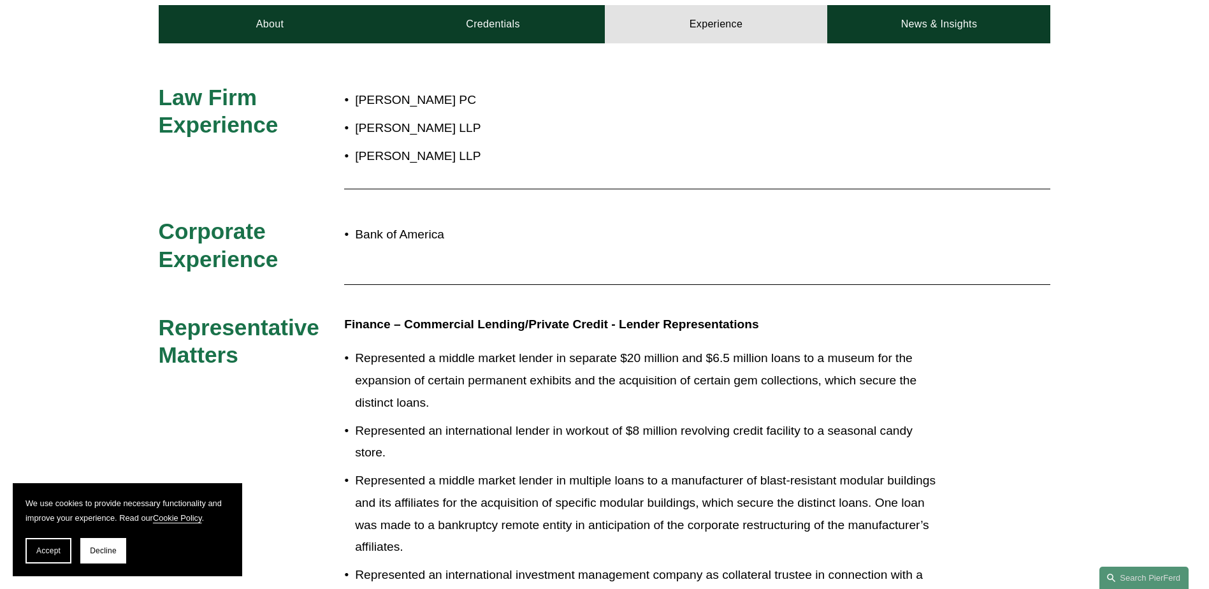
drag, startPoint x: 712, startPoint y: 262, endPoint x: 716, endPoint y: 333, distance: 70.8
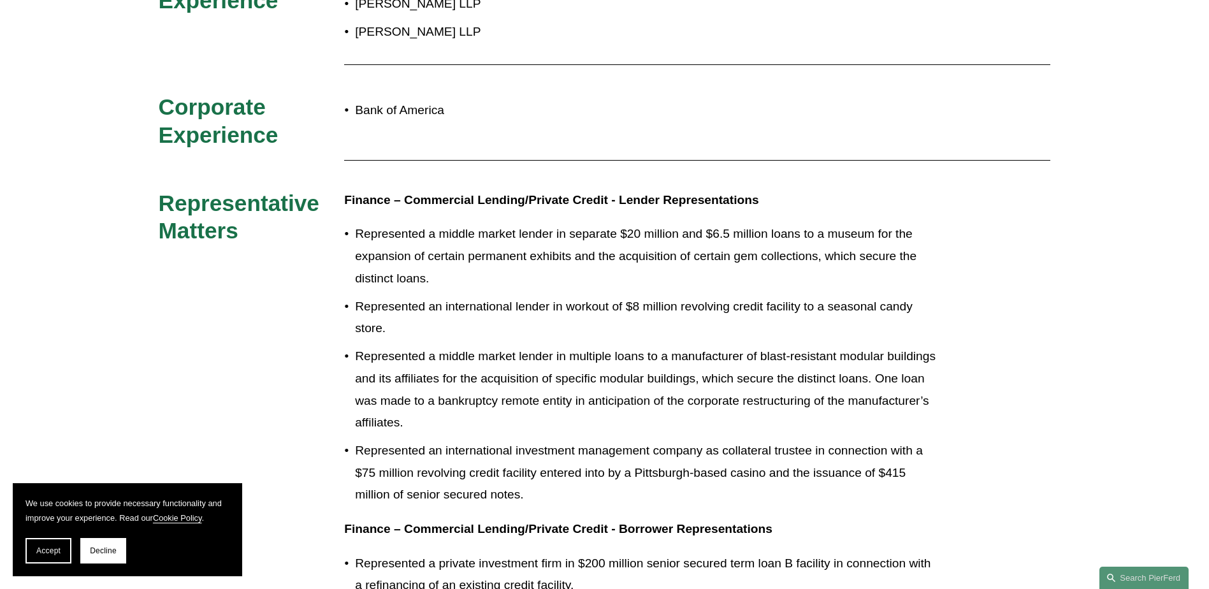
scroll to position [689, 0]
drag, startPoint x: 712, startPoint y: 324, endPoint x: 714, endPoint y: 336, distance: 13.0
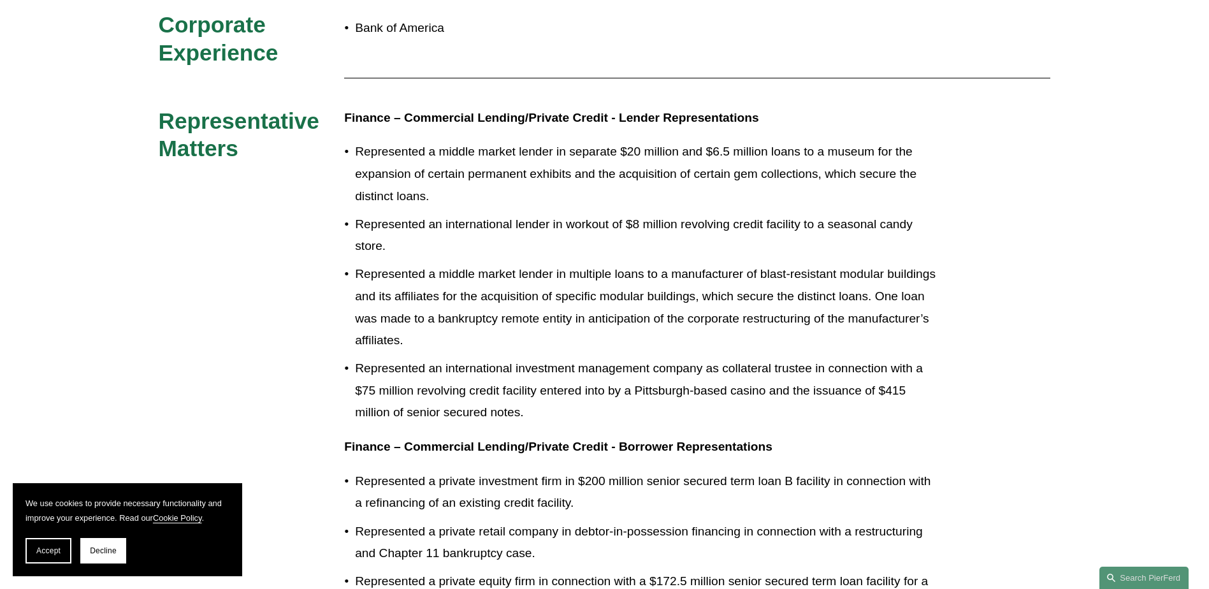
drag, startPoint x: 313, startPoint y: 284, endPoint x: 319, endPoint y: 300, distance: 16.7
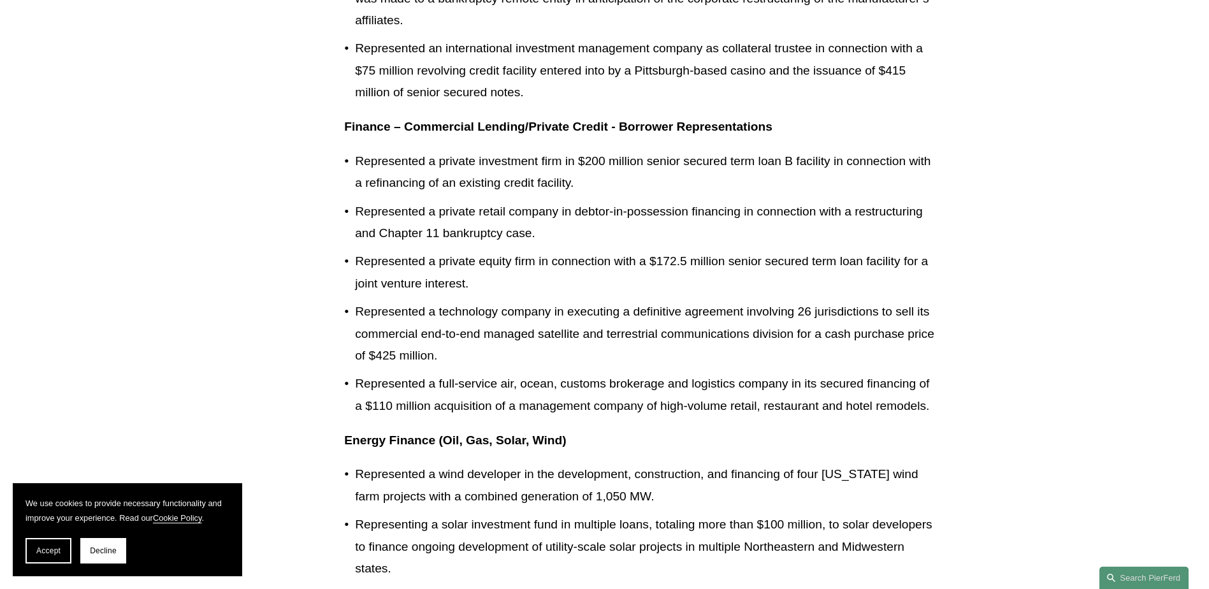
drag, startPoint x: 326, startPoint y: 322, endPoint x: 327, endPoint y: 334, distance: 12.2
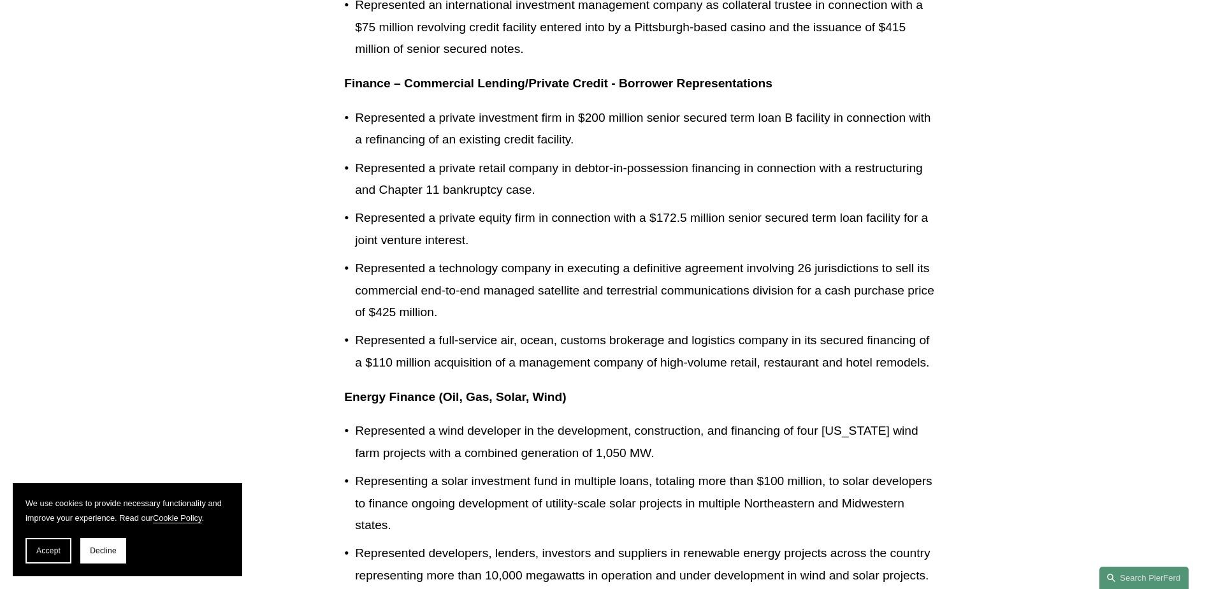
drag, startPoint x: 327, startPoint y: 334, endPoint x: 324, endPoint y: 366, distance: 32.6
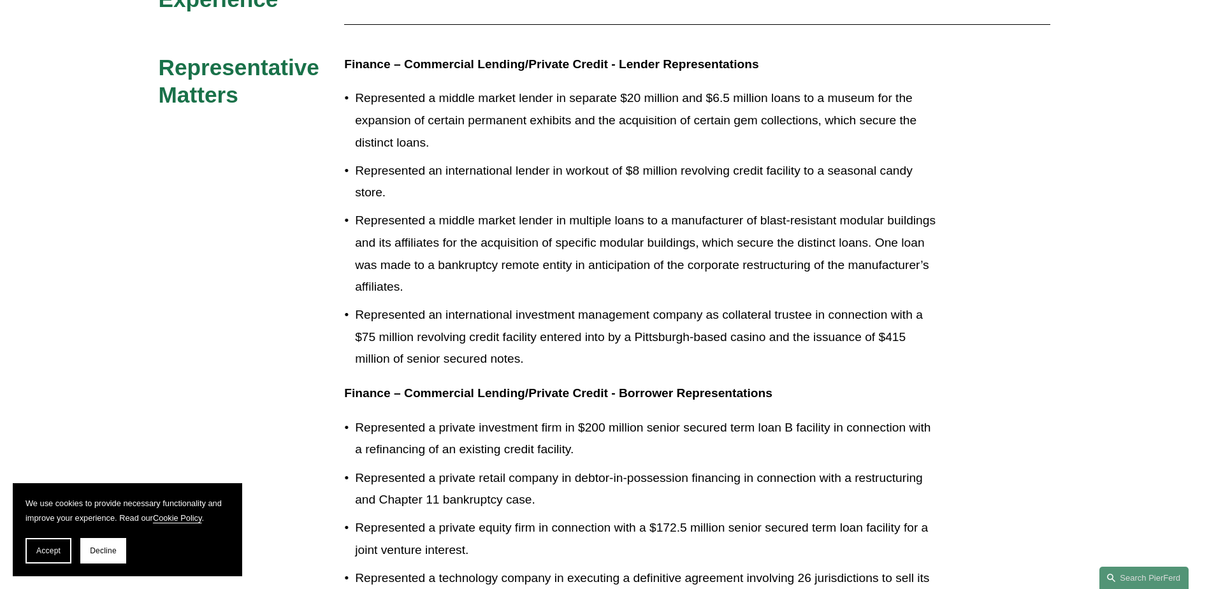
drag, startPoint x: 322, startPoint y: 365, endPoint x: 322, endPoint y: 252, distance: 112.8
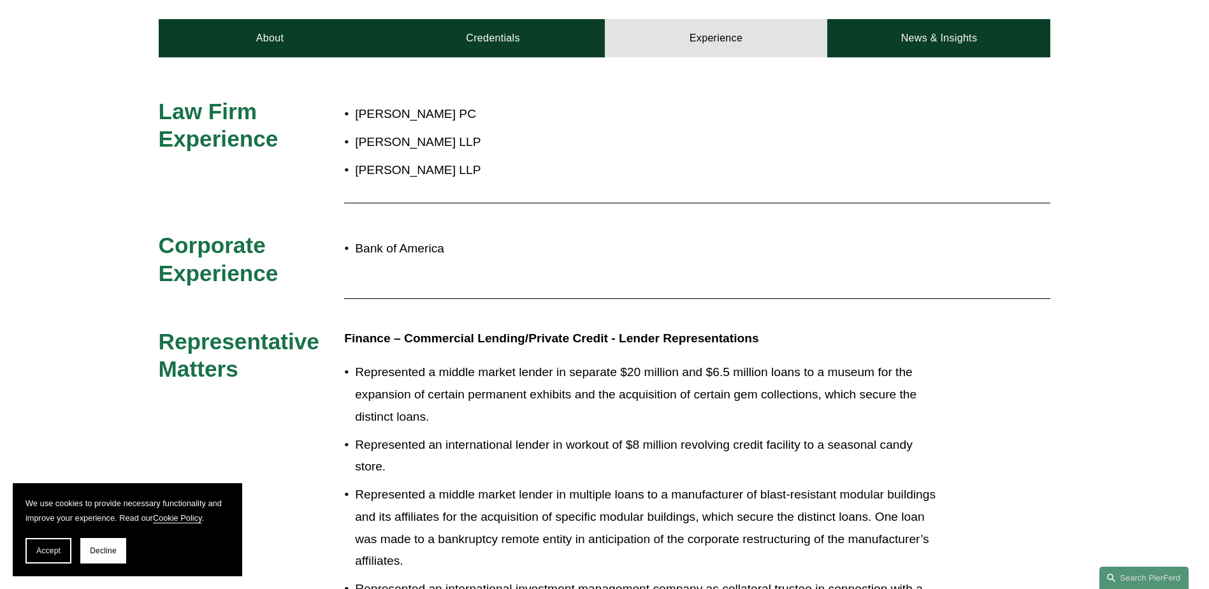
drag, startPoint x: 319, startPoint y: 301, endPoint x: 366, endPoint y: 127, distance: 180.8
